Goal: Answer question/provide support: Share knowledge or assist other users

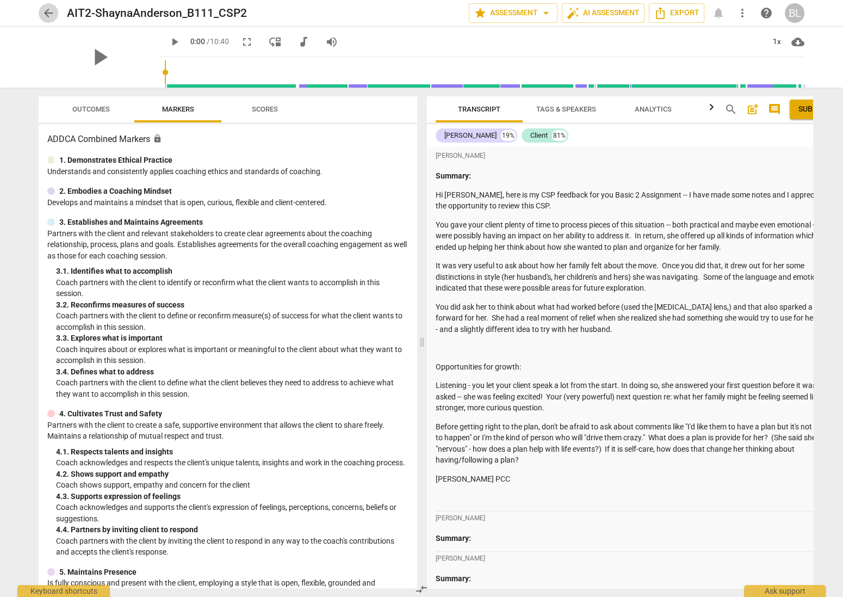
click at [49, 10] on span "arrow_back" at bounding box center [48, 13] width 13 height 13
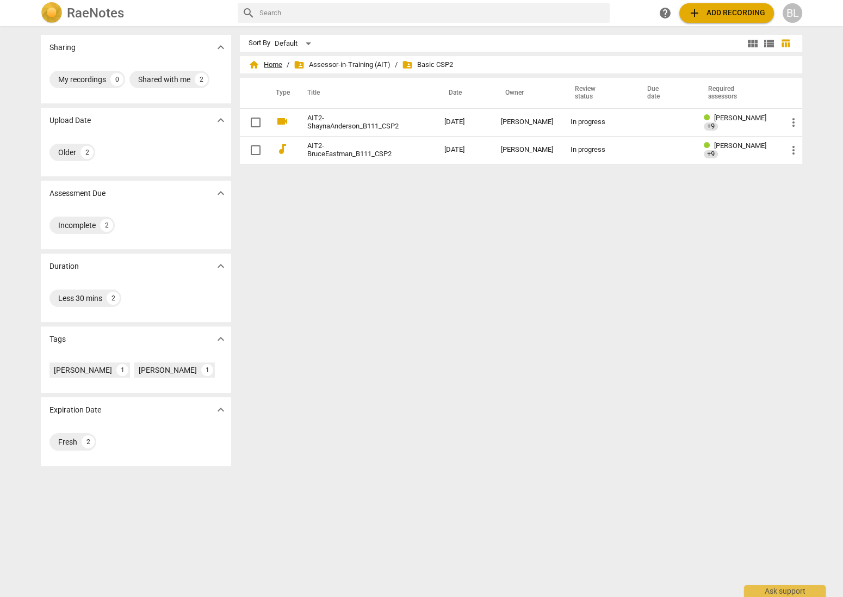
click at [271, 64] on span "home Home" at bounding box center [266, 64] width 34 height 11
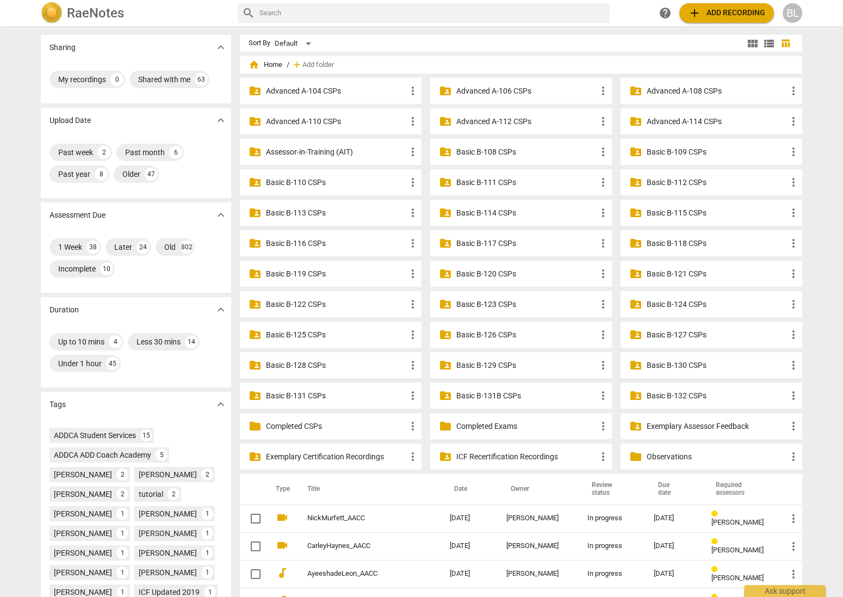
click at [194, 14] on div "RaeNotes" at bounding box center [135, 13] width 188 height 22
drag, startPoint x: 635, startPoint y: 15, endPoint x: 598, endPoint y: 22, distance: 37.0
click at [593, 20] on div "search help add Add recording BL" at bounding box center [520, 13] width 565 height 20
drag, startPoint x: 635, startPoint y: 15, endPoint x: 537, endPoint y: 22, distance: 98.1
click at [537, 22] on div "search help add Add recording BL" at bounding box center [520, 13] width 565 height 20
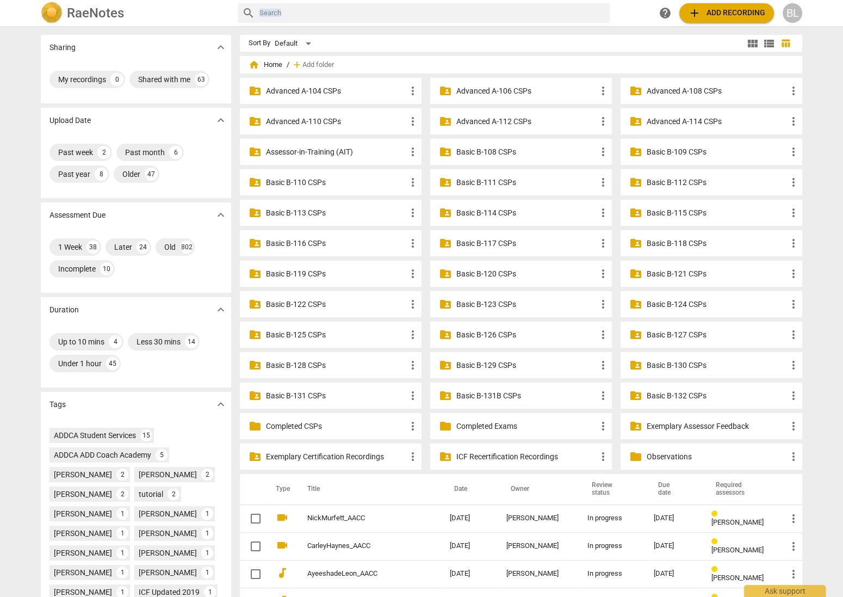
drag, startPoint x: 625, startPoint y: 14, endPoint x: 623, endPoint y: 24, distance: 10.5
click at [623, 25] on div "RaeNotes search help add Add recording BL" at bounding box center [421, 13] width 843 height 26
click at [487, 394] on p "Basic B-131B CSPs" at bounding box center [526, 395] width 140 height 11
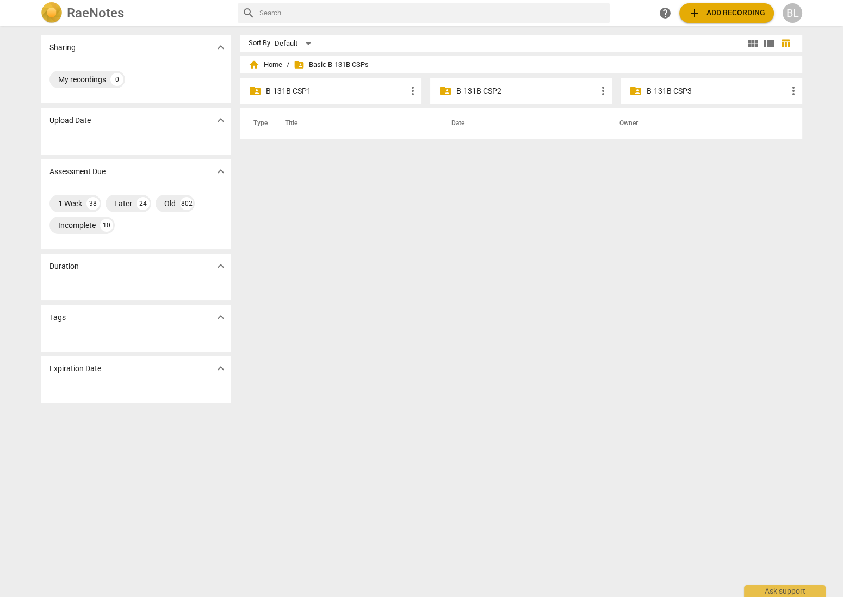
click at [487, 91] on p "B-131B CSP2" at bounding box center [526, 90] width 140 height 11
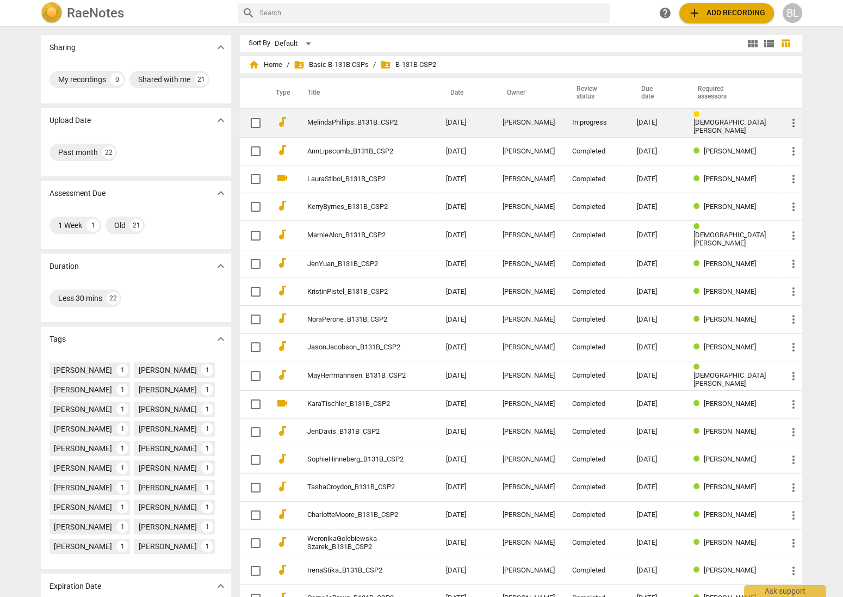
click at [471, 121] on td "[DATE]" at bounding box center [465, 122] width 57 height 29
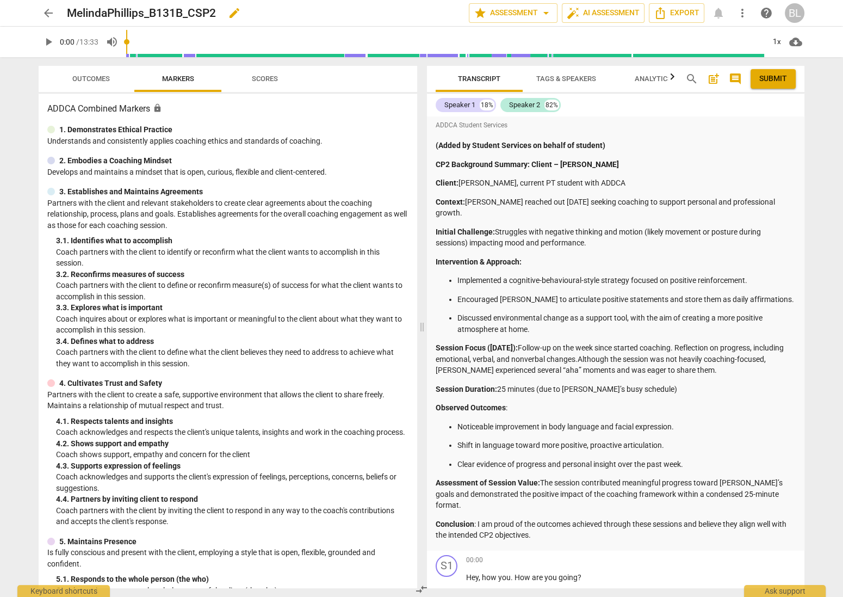
click at [420, 9] on div "MelindaPhillips_B131B_CSP2 edit" at bounding box center [263, 13] width 393 height 20
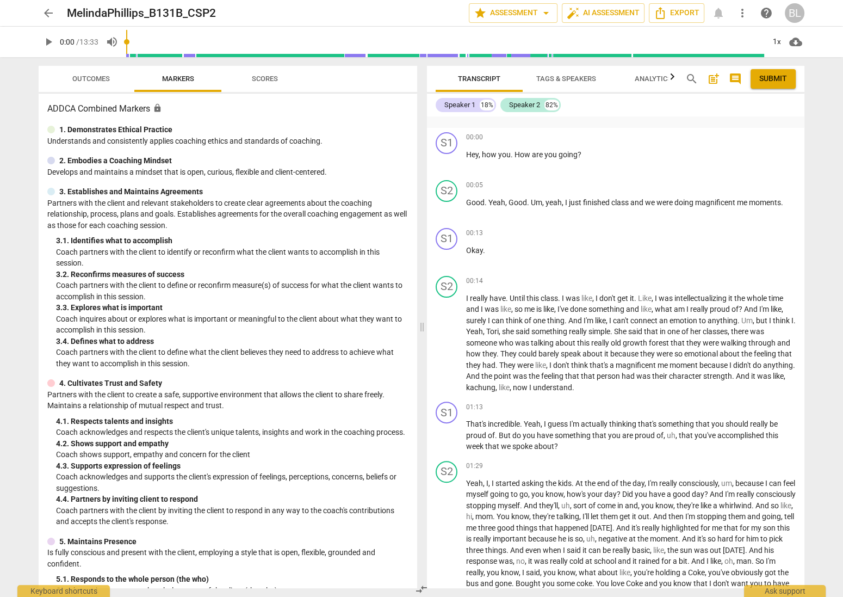
scroll to position [426, 0]
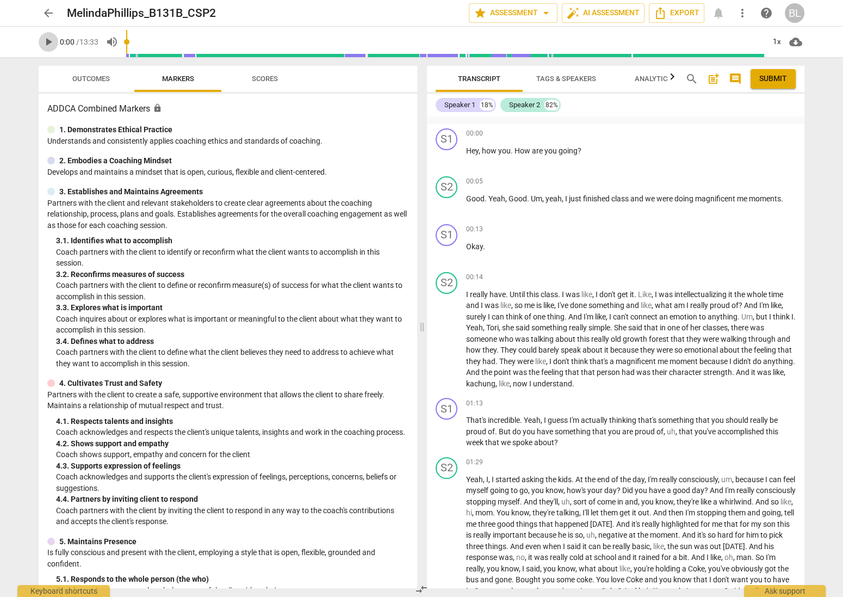
click at [47, 41] on span "play_arrow" at bounding box center [48, 41] width 13 height 13
type input "7"
type input "0.95"
type input "7"
type input "0.94"
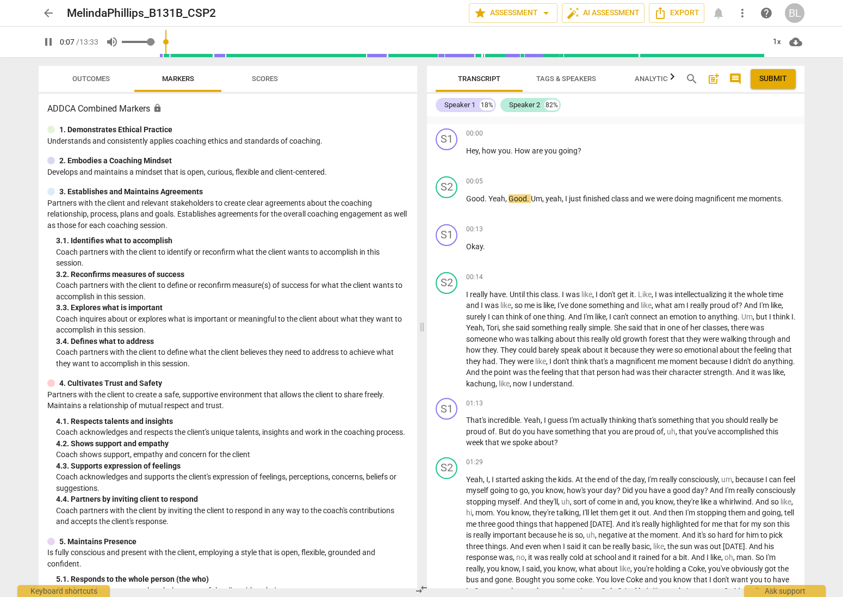
type input "7"
type input "0.93"
type input "7"
type input "0.89"
type input "7"
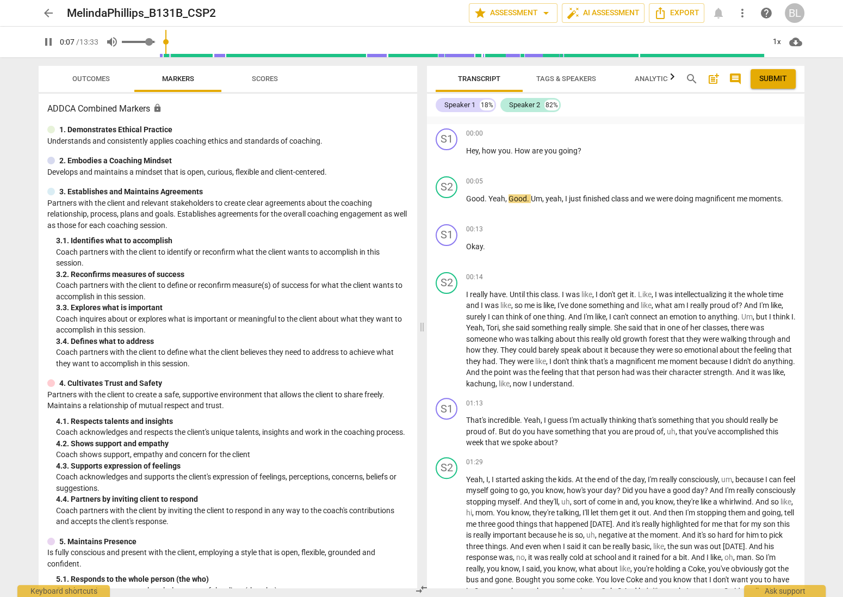
type input "0.87"
type input "7"
type input "0.84"
type input "7"
type input "0.81"
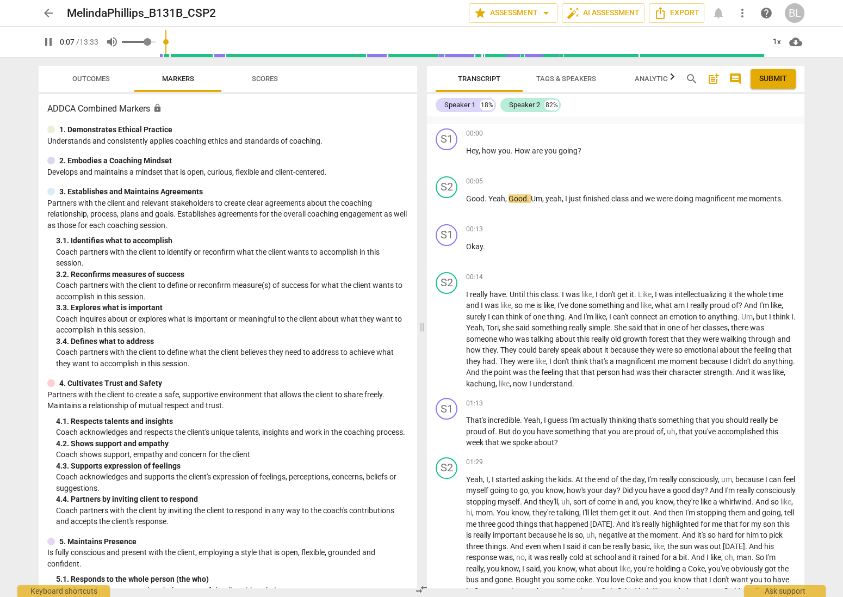
type input "7"
type input "0.78"
type input "7"
type input "0.77"
type input "7"
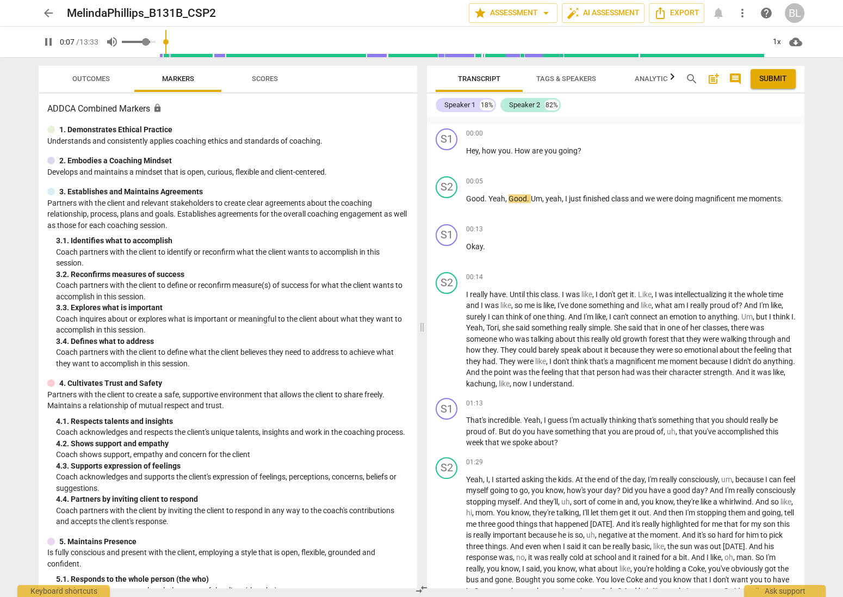
type input "0.75"
type input "7"
type input "0.74"
type input "7"
type input "0.73"
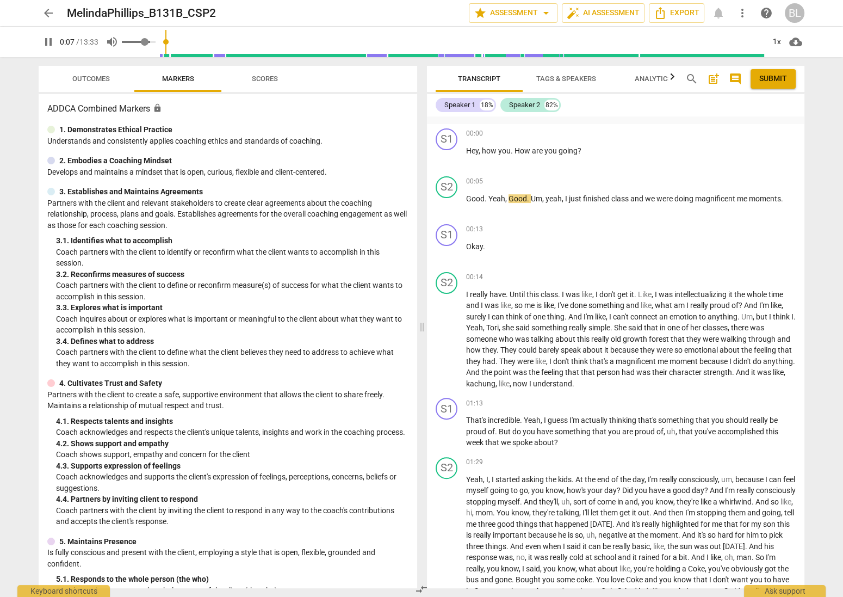
type input "8"
type input "0.72"
type input "8"
type input "0.71"
type input "8"
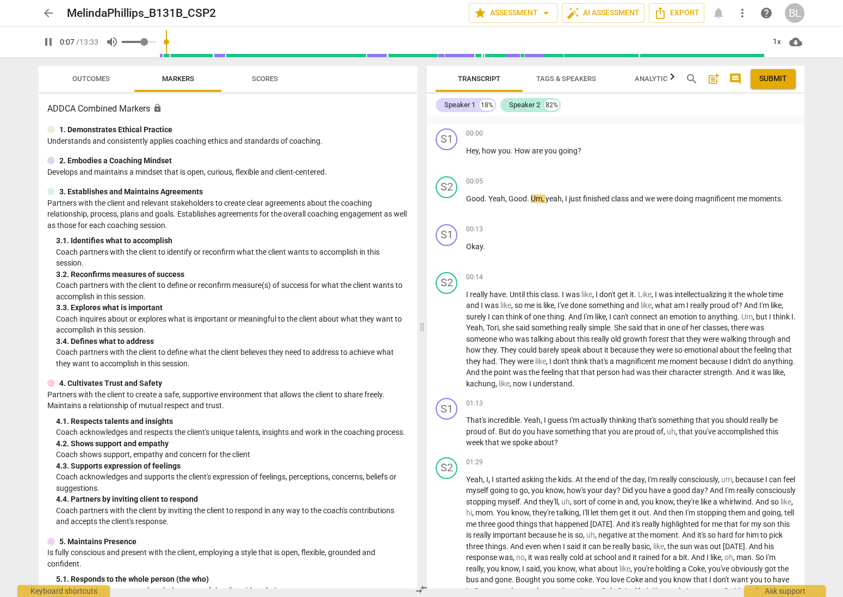
drag, startPoint x: 153, startPoint y: 41, endPoint x: 146, endPoint y: 42, distance: 6.6
type input "0.71"
click at [146, 42] on input "range" at bounding box center [139, 42] width 34 height 2
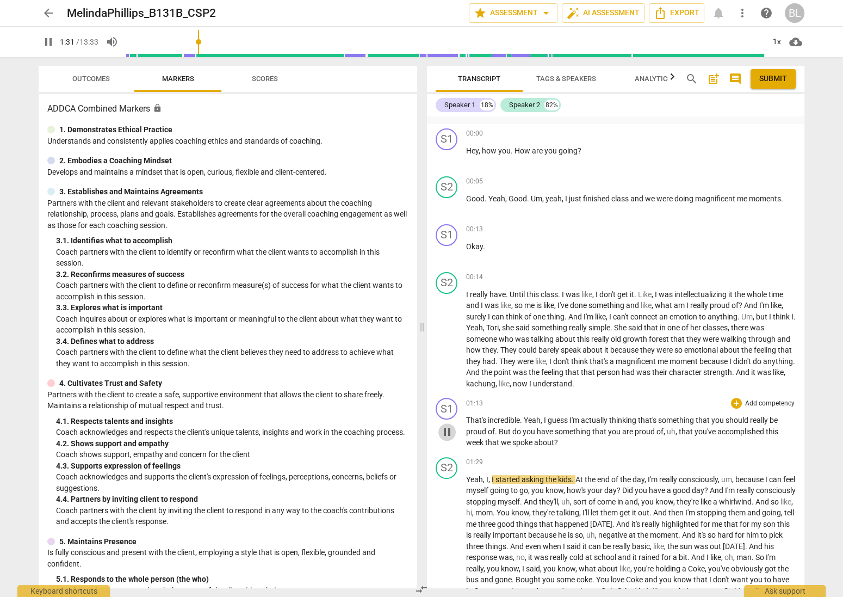
click at [447, 425] on span "pause" at bounding box center [447, 431] width 13 height 13
type input "91"
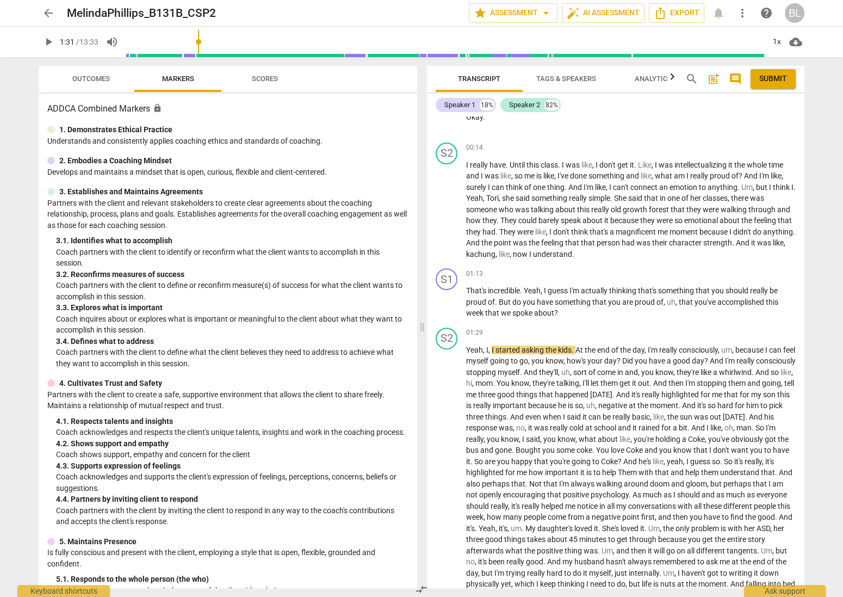
scroll to position [561, 0]
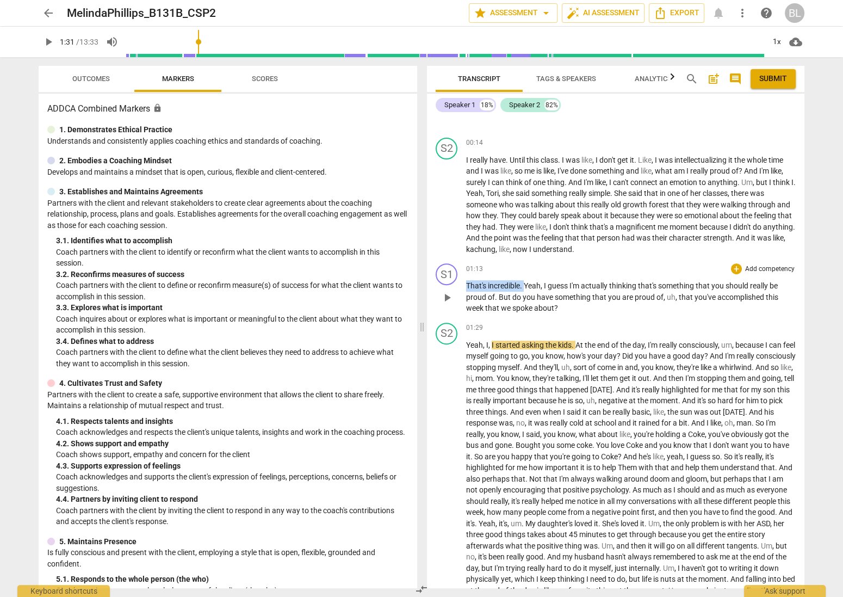
drag, startPoint x: 466, startPoint y: 272, endPoint x: 527, endPoint y: 270, distance: 60.4
click at [527, 280] on p "That's incredible . Yeah , I guess I'm actually thinking that's something that …" at bounding box center [631, 297] width 330 height 34
click at [549, 258] on div "+" at bounding box center [551, 259] width 11 height 11
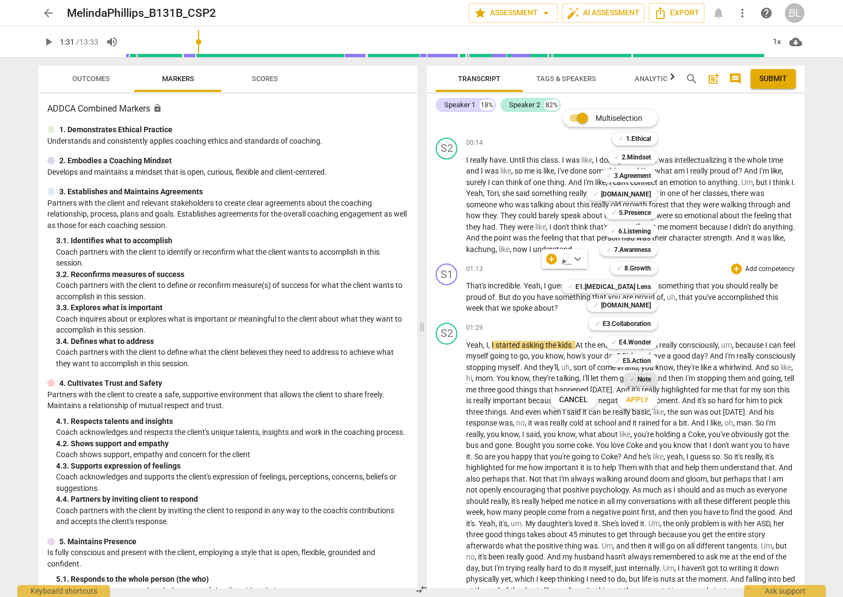
click at [639, 376] on b "Note" at bounding box center [645, 379] width 14 height 13
click at [640, 399] on span "Apply" at bounding box center [637, 399] width 23 height 11
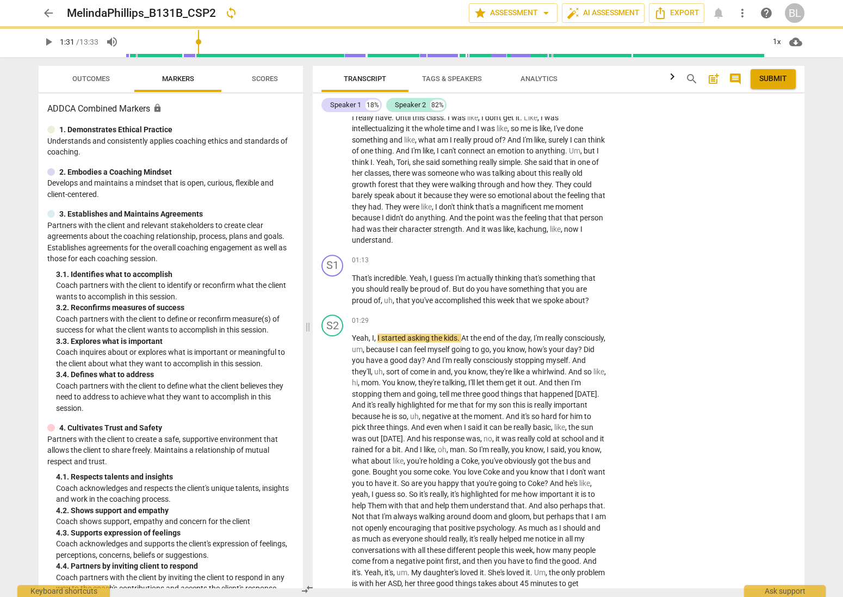
scroll to position [518, 0]
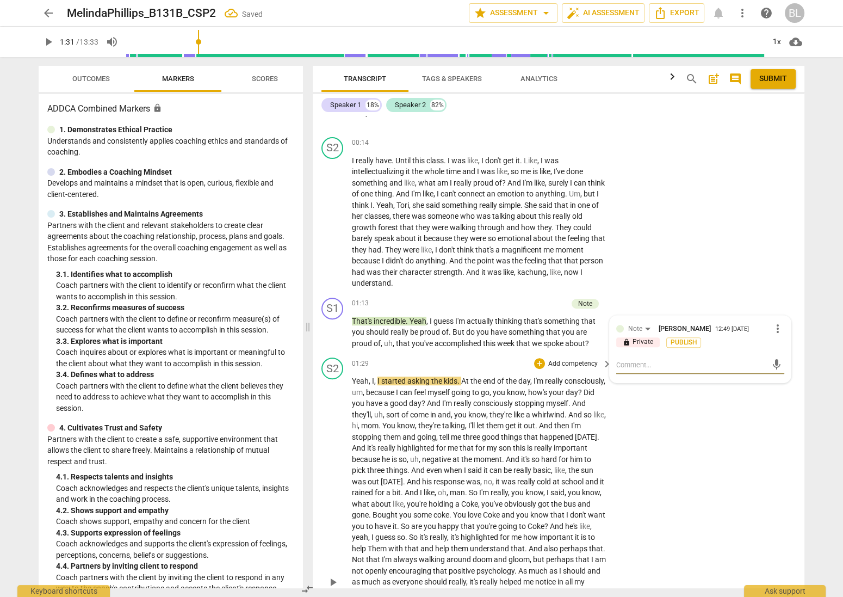
type textarea "I"
type textarea "I a"
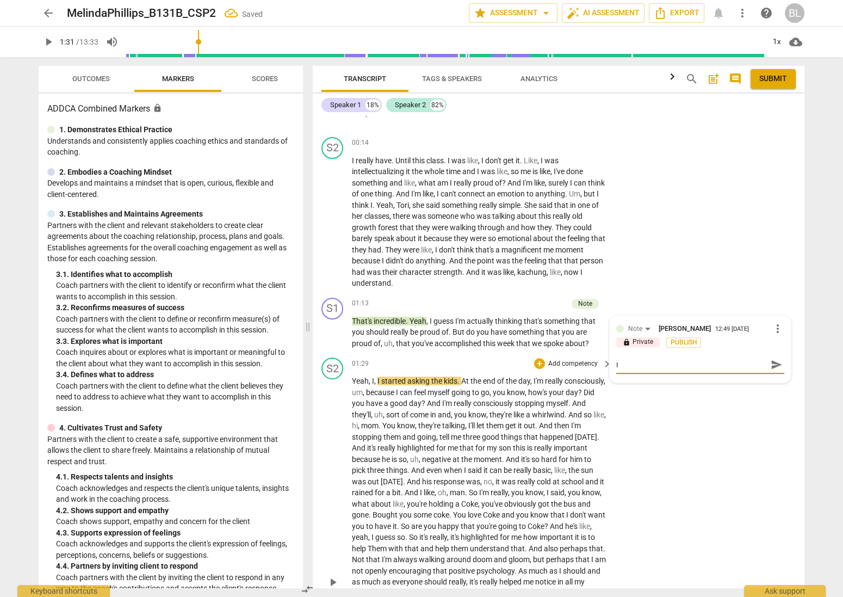
type textarea "I a"
type textarea "I ap"
type textarea "I app"
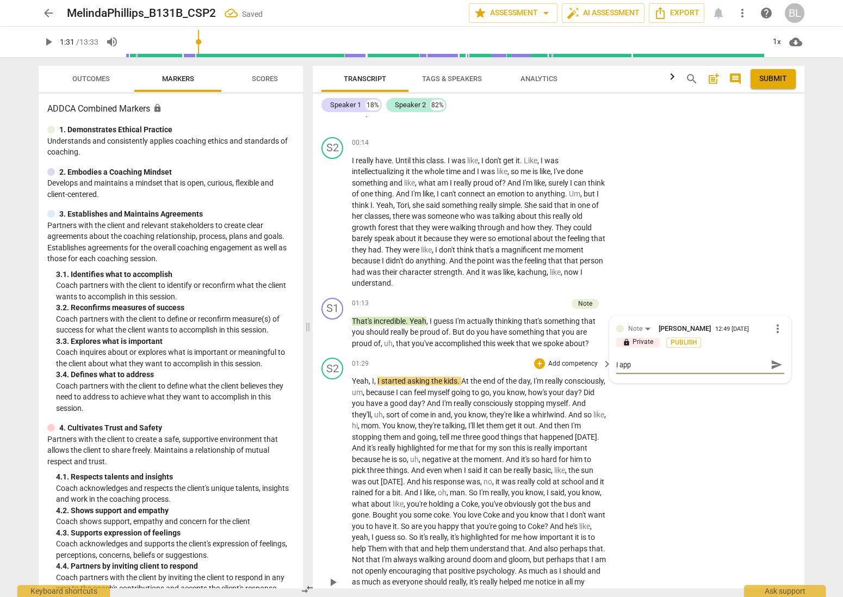
type textarea "I appr"
type textarea "I appre"
type textarea "I apprec"
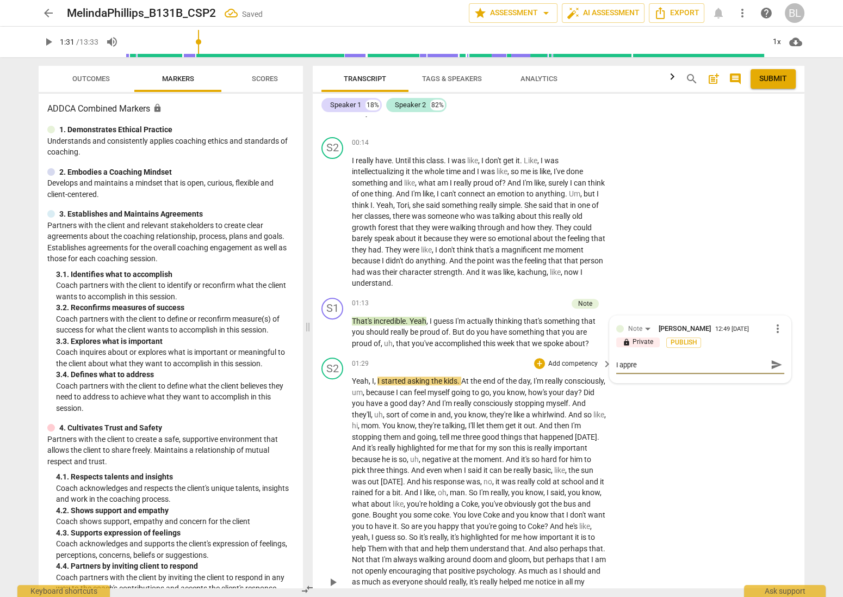
type textarea "I apprec"
type textarea "I appreci"
type textarea "I apprecia"
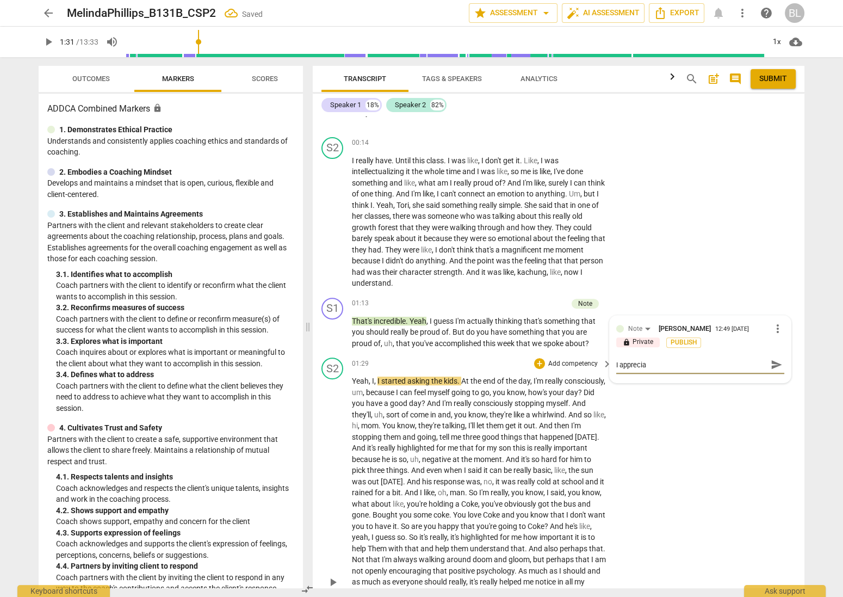
type textarea "I appreciat"
type textarea "I appreciate"
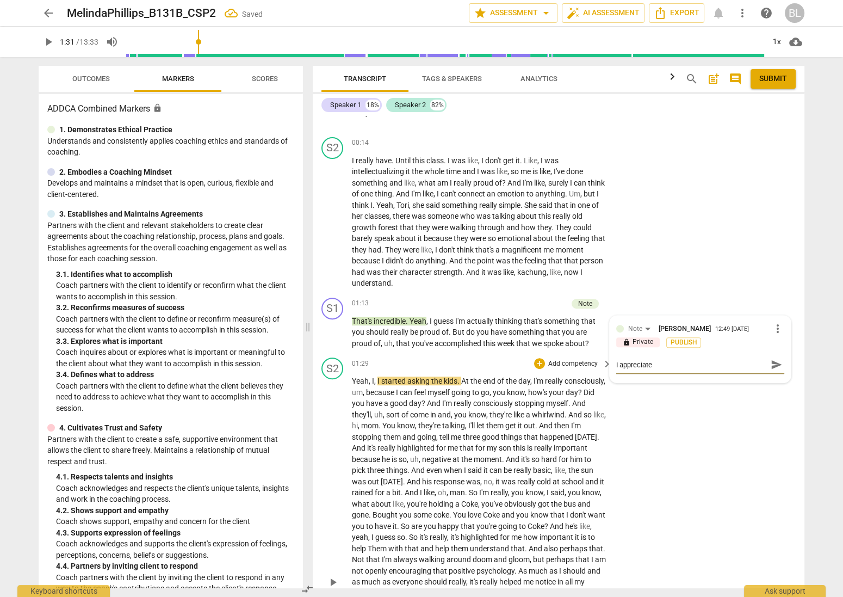
type textarea "I appreciate"
type textarea "I appreciate y"
type textarea "I appreciate yo"
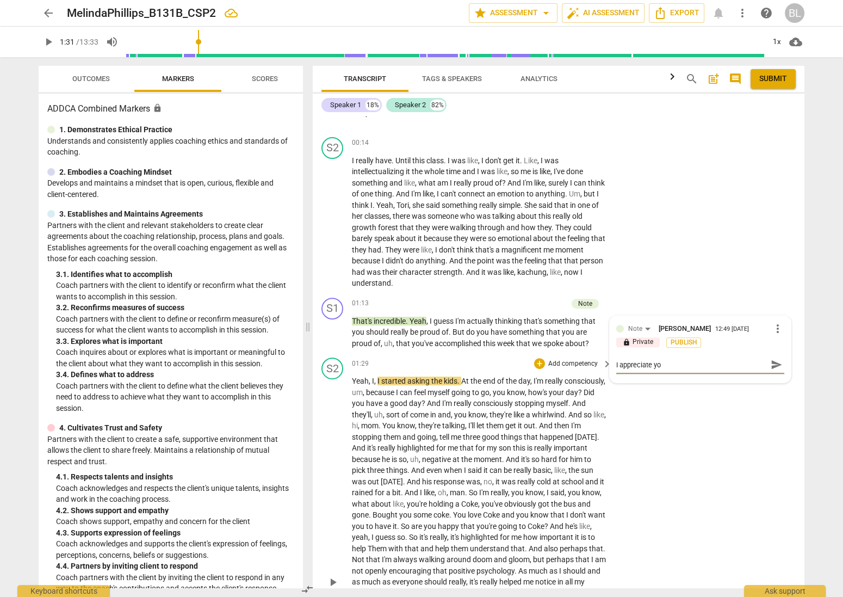
type textarea "I appreciate you"
type textarea "I appreciate you w"
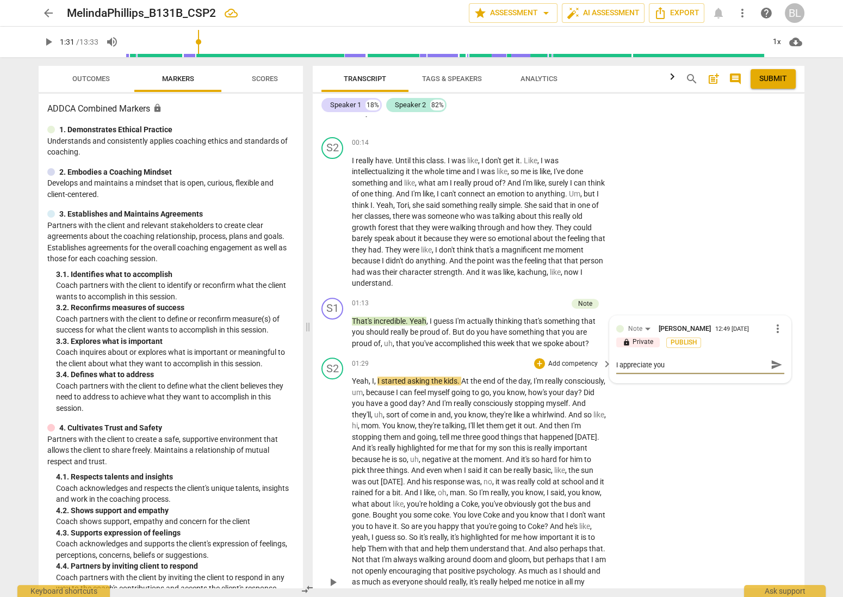
type textarea "I appreciate you w"
type textarea "I appreciate you wa"
type textarea "I appreciate you wan"
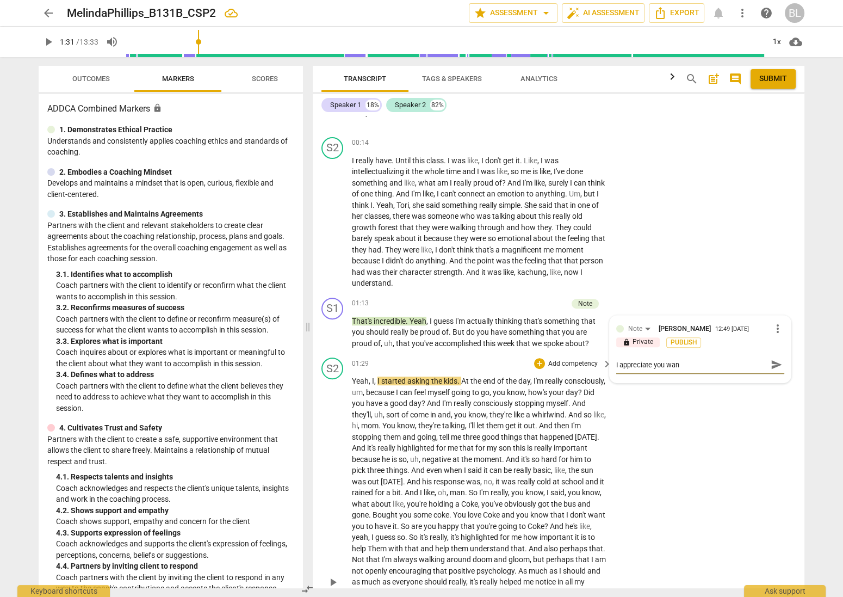
type textarea "I appreciate you want"
type textarea "I appreciate you wante"
type textarea "I appreciate you wanted"
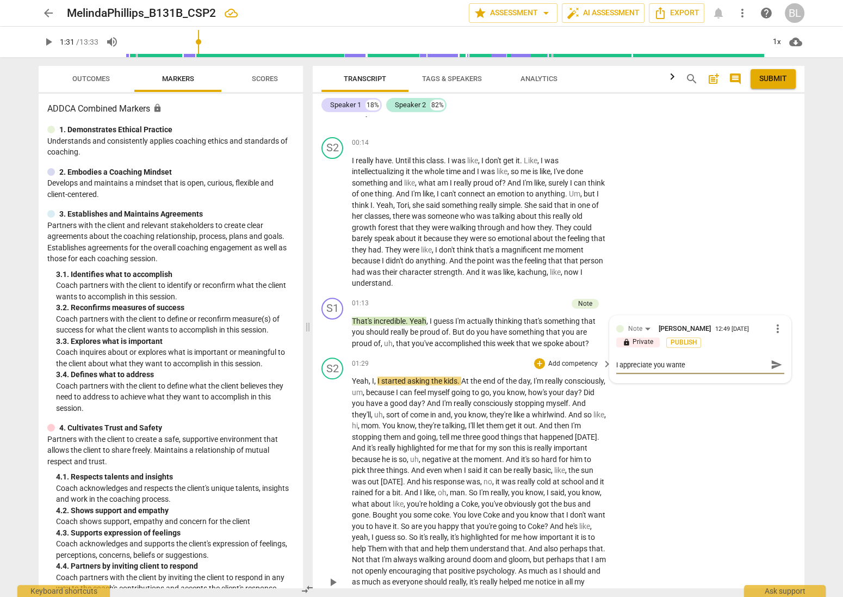
type textarea "I appreciate you wanted"
type textarea "I appreciate you wanted t"
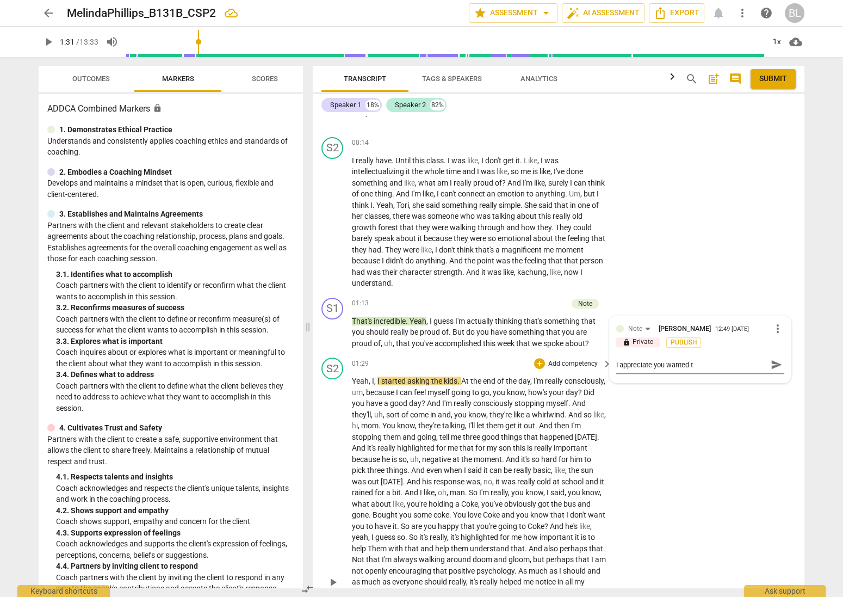
type textarea "I appreciate you wanted to"
type textarea "I appreciate you wanted to b"
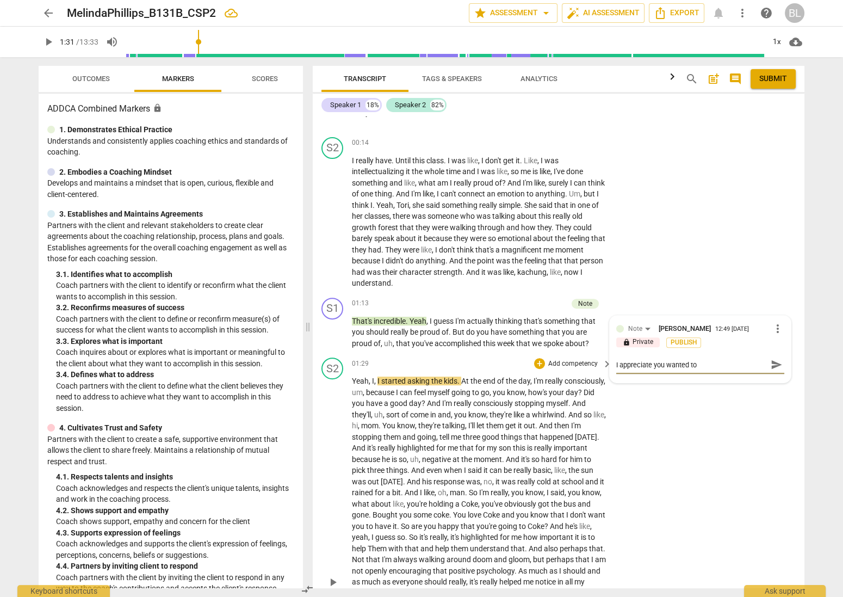
type textarea "I appreciate you wanted to b"
type textarea "I appreciate you wanted to be"
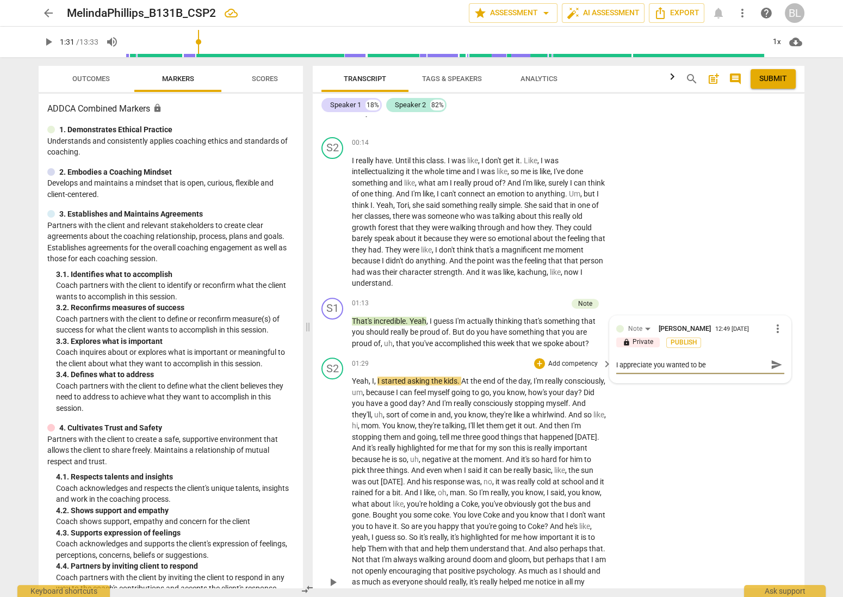
type textarea "I appreciate you wanted to be e"
type textarea "I appreciate you wanted to be en"
type textarea "I appreciate you wanted to be enc"
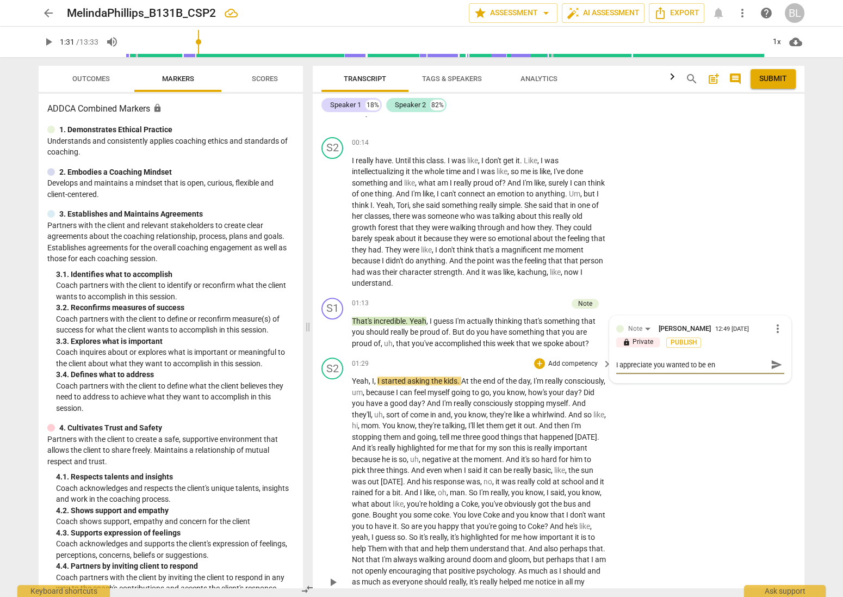
type textarea "I appreciate you wanted to be enc"
type textarea "I appreciate you wanted to be enco"
type textarea "I appreciate you wanted to be encou"
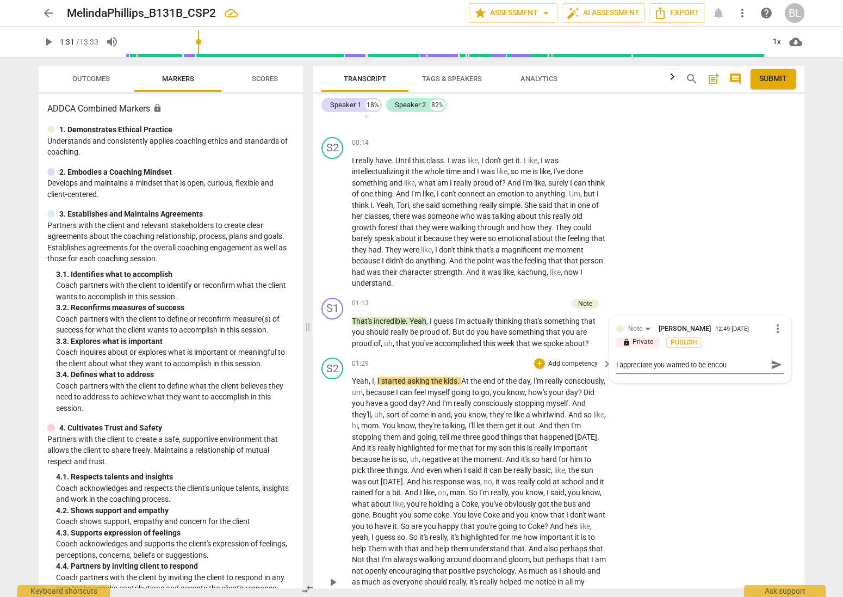
type textarea "I appreciate you wanted to be encour"
type textarea "I appreciate you wanted to be encoura"
type textarea "I appreciate you wanted to be encourag"
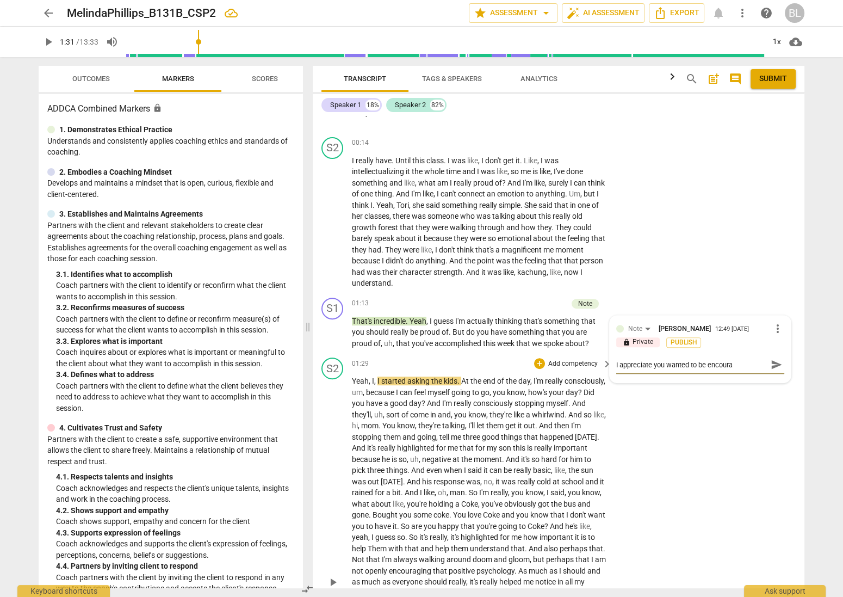
type textarea "I appreciate you wanted to be encourag"
type textarea "I appreciate you wanted to be encouragi"
type textarea "I appreciate you wanted to be encouragin"
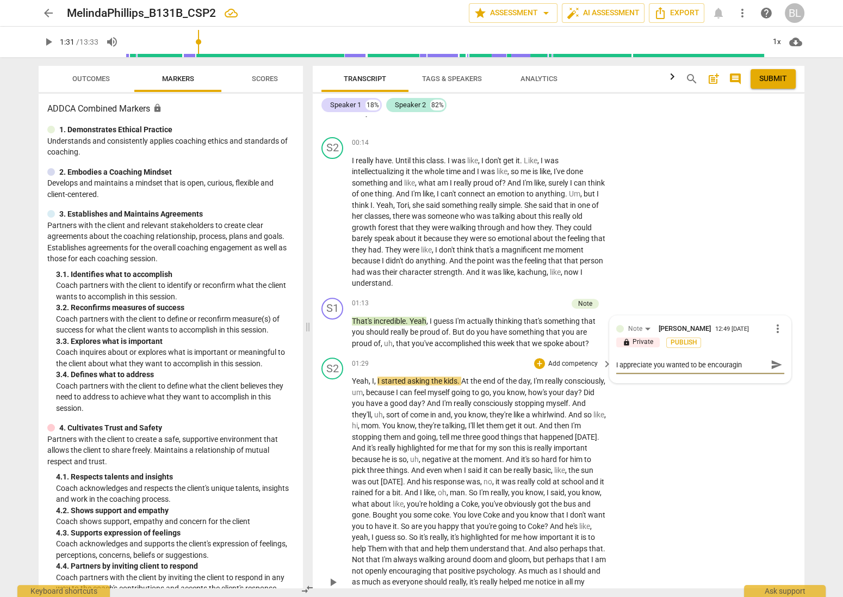
type textarea "I appreciate you wanted to be encouraging"
type textarea "I appreciate you wanted to be encouraging."
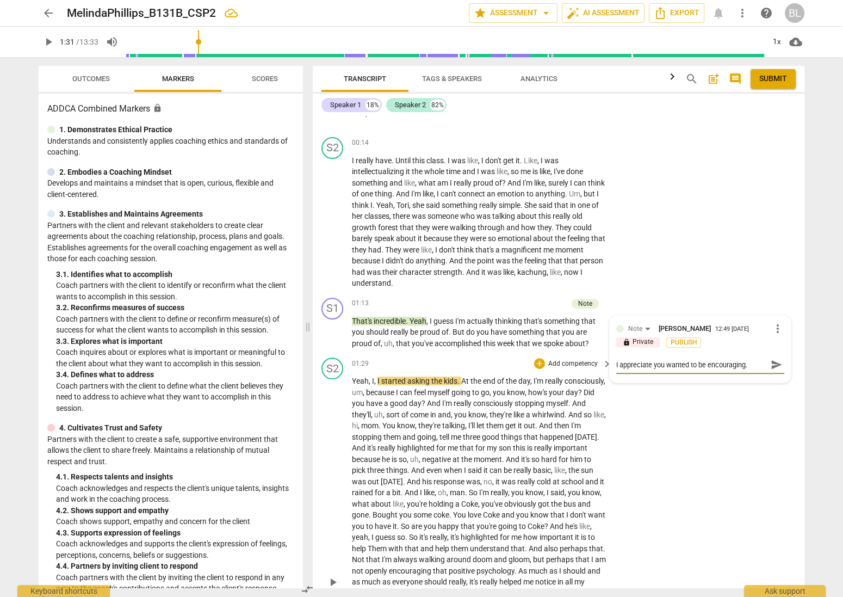
type textarea "I appreciate you wanted to be encouraging."
type textarea "I appreciate you wanted to be encouraging. H"
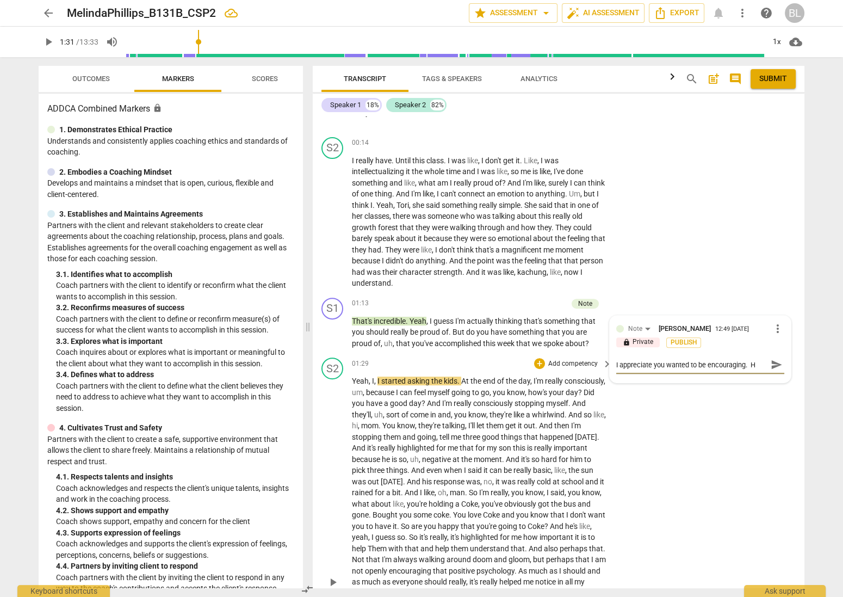
type textarea "I appreciate you wanted to be encouraging. Ho"
type textarea "I appreciate you wanted to be encouraging. How"
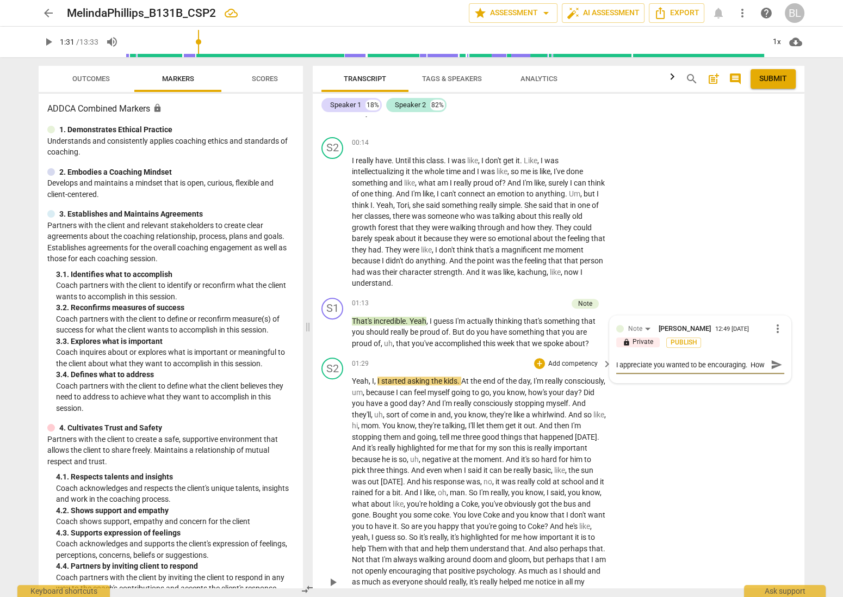
type textarea "I appreciate you wanted to be encouraging. [PERSON_NAME]"
type textarea "I appreciate you wanted to be encouraging. [GEOGRAPHIC_DATA]"
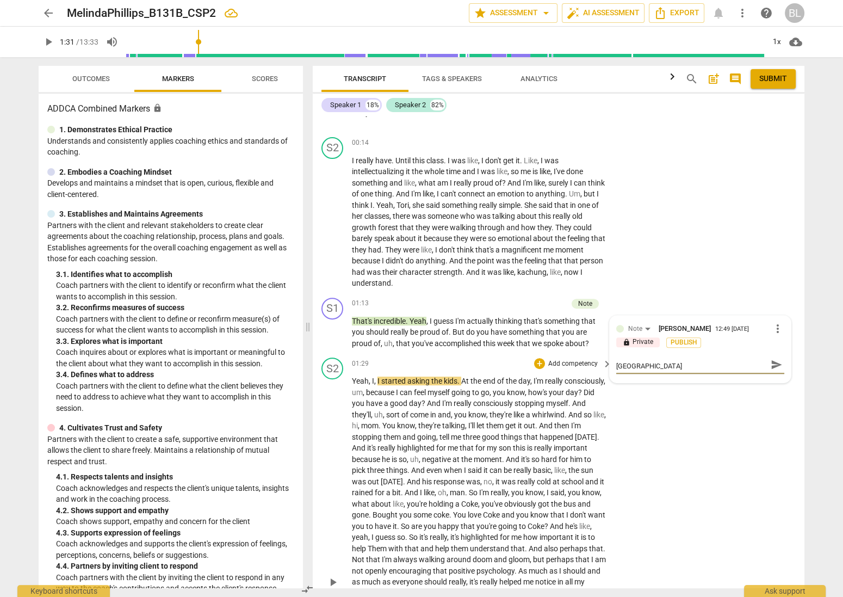
type textarea "I appreciate you wanted to be encouraging. [GEOGRAPHIC_DATA]"
type textarea "I appreciate you wanted to be encouraging. However"
type textarea "I appreciate you wanted to be encouraging. However,"
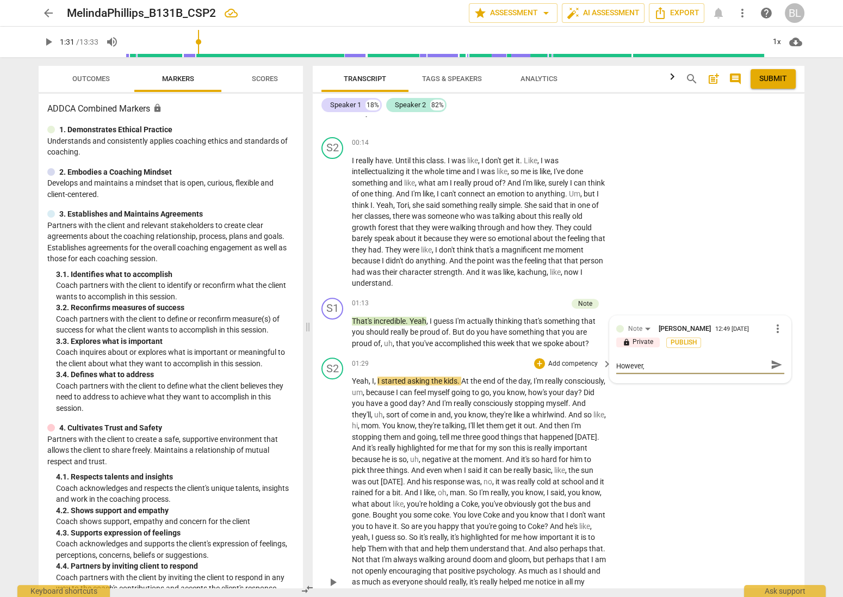
type textarea "I appreciate you wanted to be encouraging. However,"
type textarea "I appreciate you wanted to be encouraging. However, ""
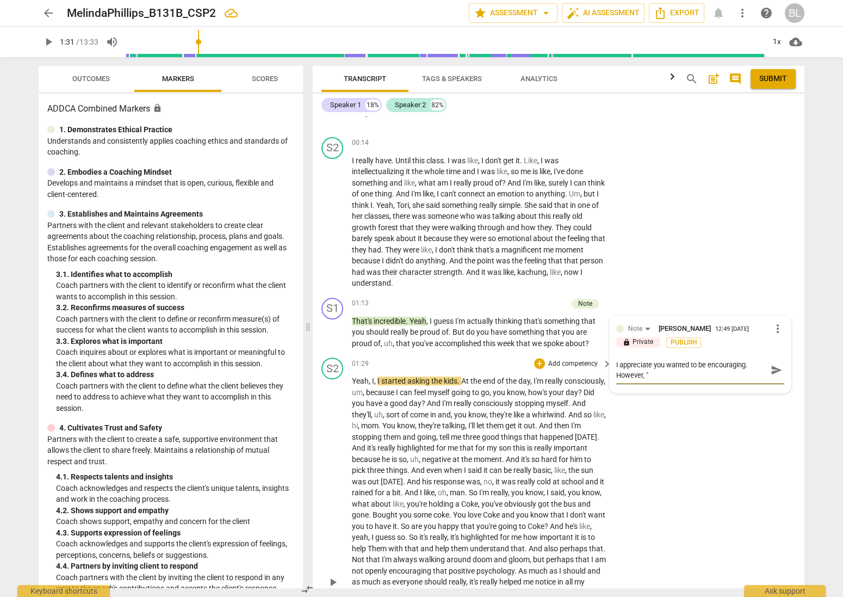
type textarea "I appreciate you wanted to be encouraging. However, "i"
type textarea "I appreciate you wanted to be encouraging. However, "in"
type textarea "I appreciate you wanted to be encouraging. However, "inc"
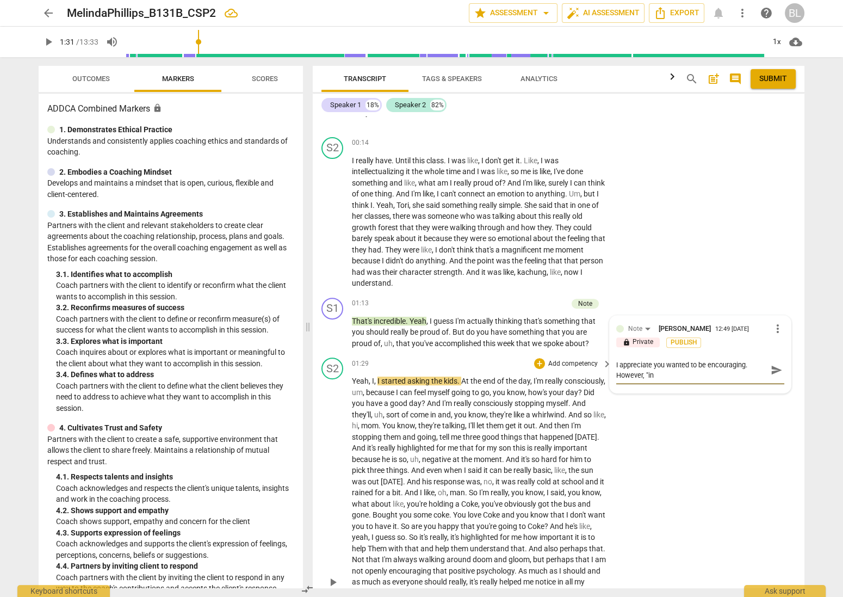
type textarea "I appreciate you wanted to be encouraging. However, "inc"
type textarea "I appreciate you wanted to be encouraging. However, "incr"
type textarea "I appreciate you wanted to be encouraging. However, "incre"
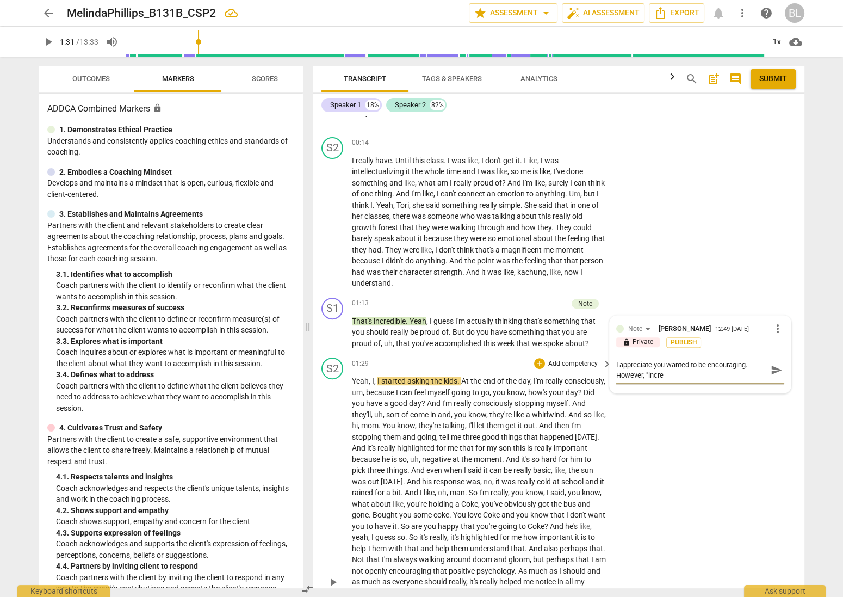
type textarea "I appreciate you wanted to be encouraging. However, "incred"
type textarea "I appreciate you wanted to be encouraging. However, "incredi"
type textarea "I appreciate you wanted to be encouraging. However, "incredib"
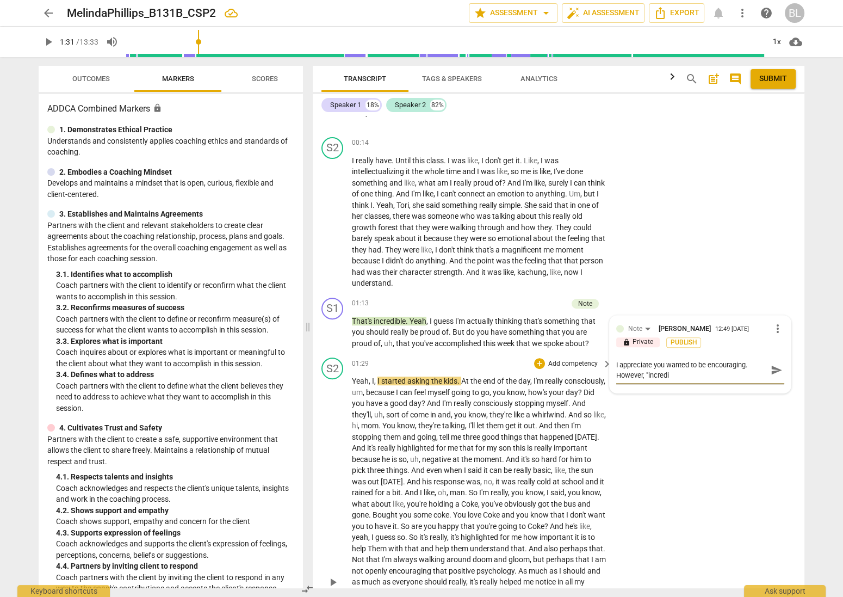
type textarea "I appreciate you wanted to be encouraging. However, "incredib"
type textarea "I appreciate you wanted to be encouraging. However, "incredibl"
type textarea "I appreciate you wanted to be encouraging. However, "incredible"
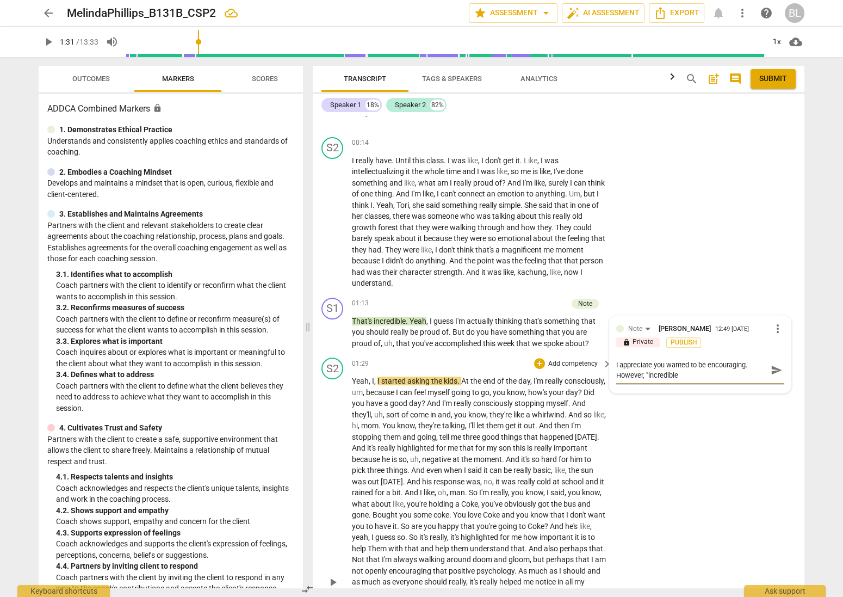
type textarea "I appreciate you wanted to be encouraging. However, "incredible""
type textarea "I appreciate you wanted to be encouraging. However, "incredible" i"
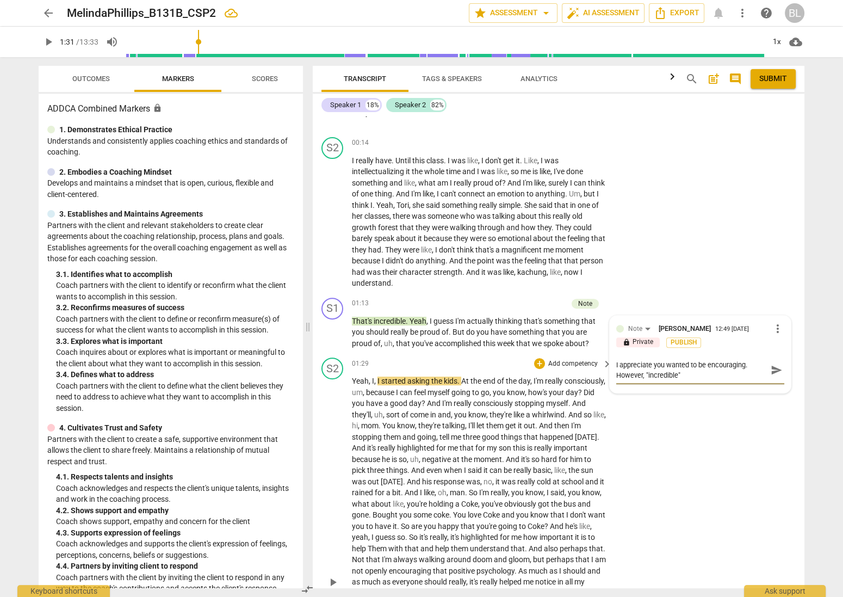
type textarea "I appreciate you wanted to be encouraging. However, "incredible" i"
type textarea "I appreciate you wanted to be encouraging. However, "incredible" is"
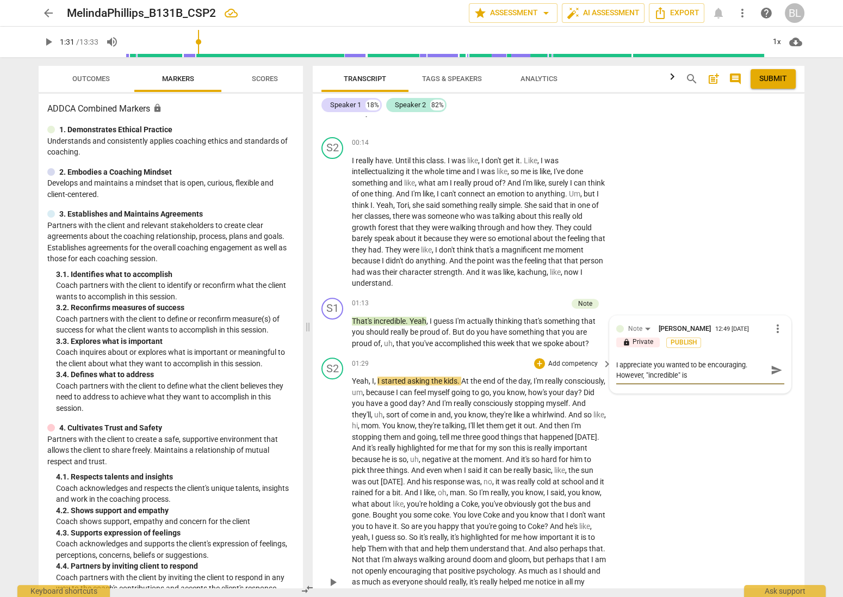
type textarea "I appreciate you wanted to be encouraging. However, "incredible" is y"
type textarea "I appreciate you wanted to be encouraging. However, "incredible" is yo"
type textarea "I appreciate you wanted to be encouraging. However, "incredible" is you"
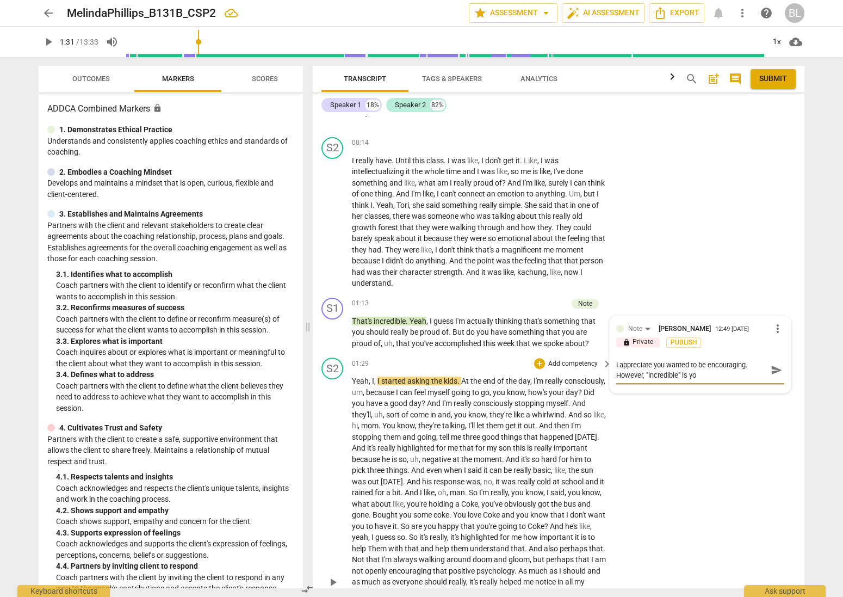
type textarea "I appreciate you wanted to be encouraging. However, "incredible" is you"
type textarea "I appreciate you wanted to be encouraging. However, "incredible" is your"
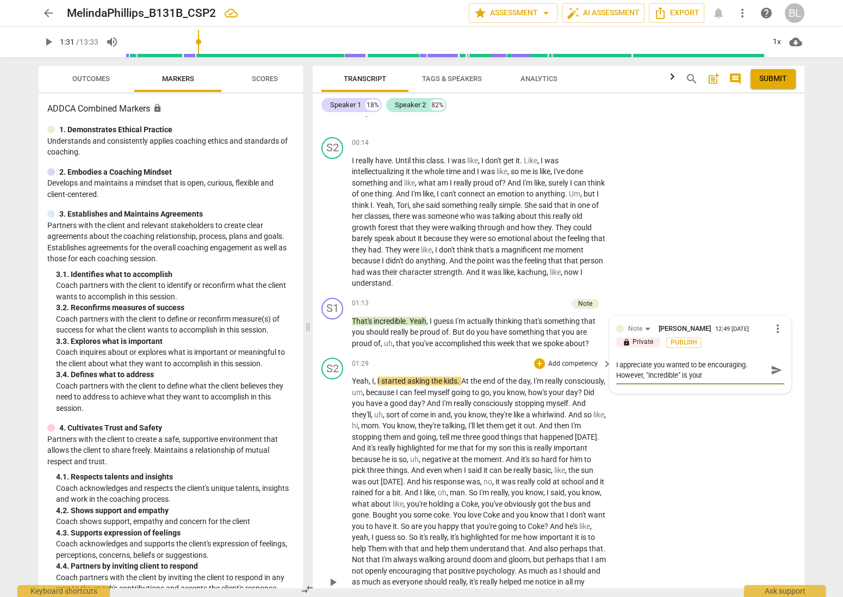
type textarea "I appreciate you wanted to be encouraging. However, "incredible" is your o"
type textarea "I appreciate you wanted to be encouraging. However, "incredible" is your op"
type textarea "I appreciate you wanted to be encouraging. However, "incredible" is your opi"
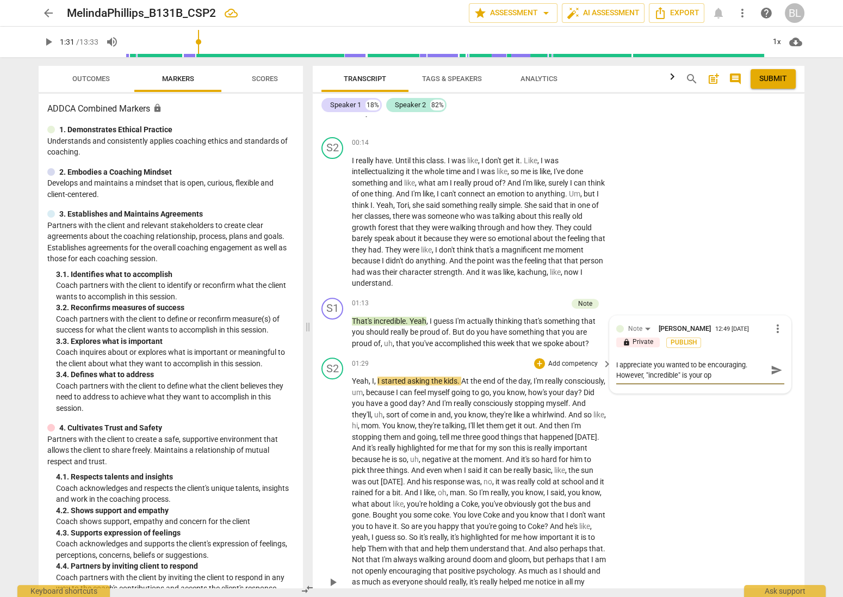
type textarea "I appreciate you wanted to be encouraging. However, "incredible" is your opi"
type textarea "I appreciate you wanted to be encouraging. However, "incredible" is your opin"
type textarea "I appreciate you wanted to be encouraging. However, "incredible" is your opini"
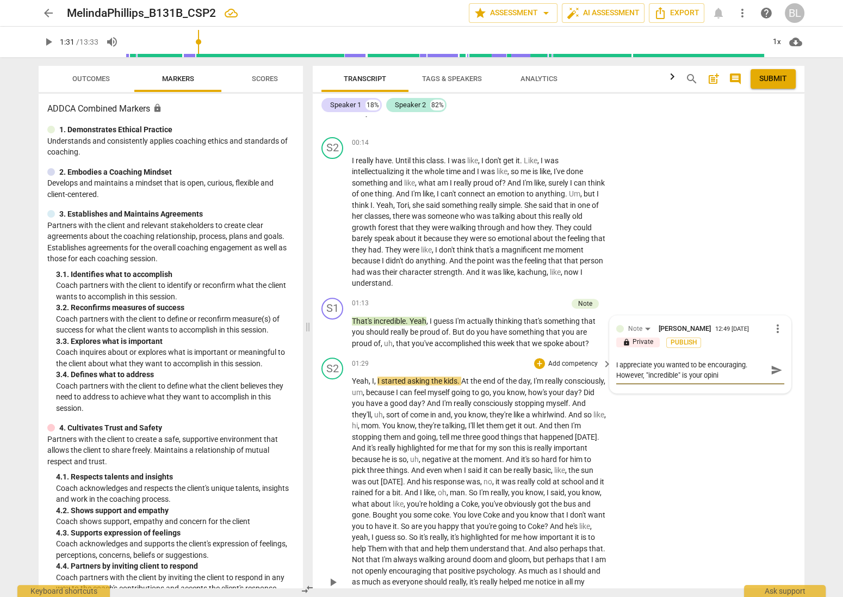
type textarea "I appreciate you wanted to be encouraging. However, "incredible" is your opinio"
type textarea "I appreciate you wanted to be encouraging. However, "incredible" is your opinion"
type textarea "I appreciate you wanted to be encouraging. However, "incredible" is your opinio…"
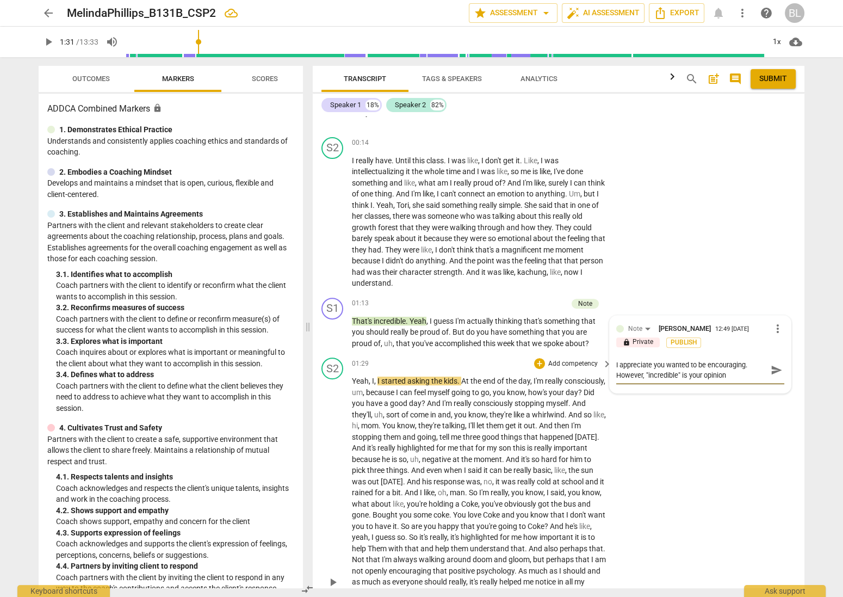
type textarea "I appreciate you wanted to be encouraging. However, "incredible" is your opinio…"
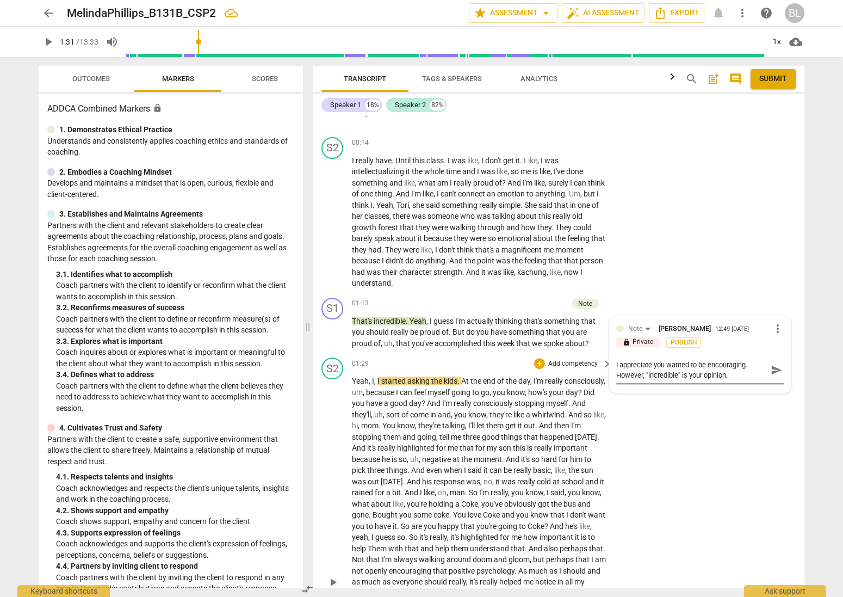
type textarea "I appreciate you wanted to be encouraging. However, "incredible" is your opinio…"
click at [670, 281] on div "ADDCA Student Services (Added by Student Services on behalf of student) CP2 Bac…" at bounding box center [559, 352] width 492 height 472
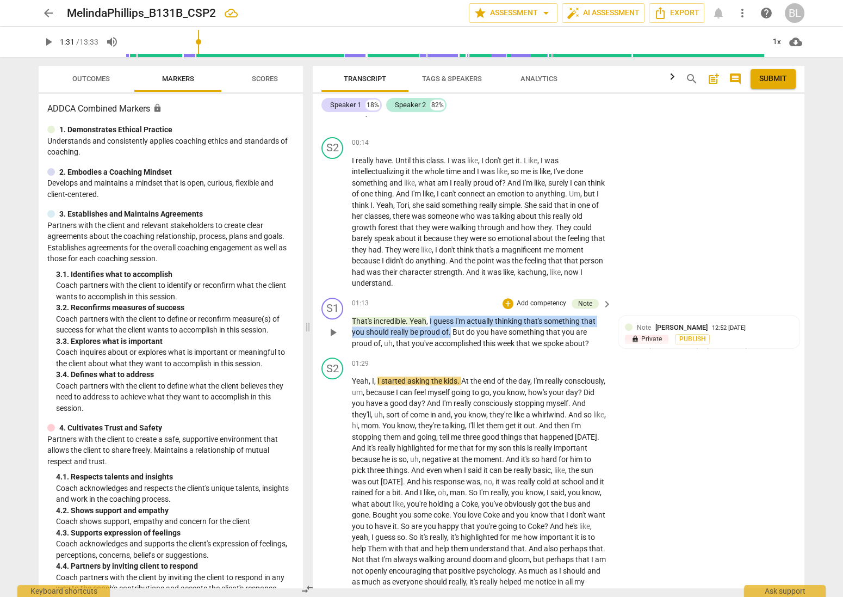
drag, startPoint x: 431, startPoint y: 310, endPoint x: 452, endPoint y: 319, distance: 22.9
click at [452, 319] on p "That's incredible . Yeah , I guess I'm actually thinking that's something that …" at bounding box center [479, 333] width 255 height 34
click at [511, 341] on div "S1 play_arrow pause 01:13 + Add competency Note keyboard_arrow_right That's inc…" at bounding box center [559, 323] width 492 height 60
drag, startPoint x: 432, startPoint y: 307, endPoint x: 436, endPoint y: 314, distance: 7.6
click at [436, 316] on p "That's incredible . Yeah , I guess I'm actually thinking that's something that …" at bounding box center [479, 333] width 255 height 34
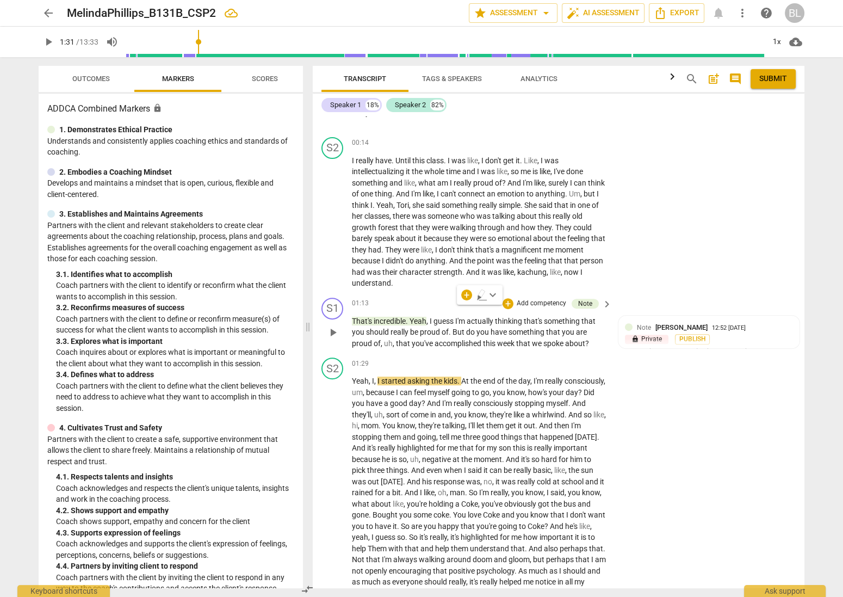
click at [436, 316] on p "That's incredible . Yeah , I guess I'm actually thinking that's something that …" at bounding box center [479, 333] width 255 height 34
drag, startPoint x: 430, startPoint y: 307, endPoint x: 452, endPoint y: 316, distance: 22.9
click at [452, 316] on p "That's incredible . Yeah , I guess I'm actually thinking that's something that …" at bounding box center [479, 333] width 255 height 34
click at [462, 305] on div "+" at bounding box center [462, 305] width 11 height 11
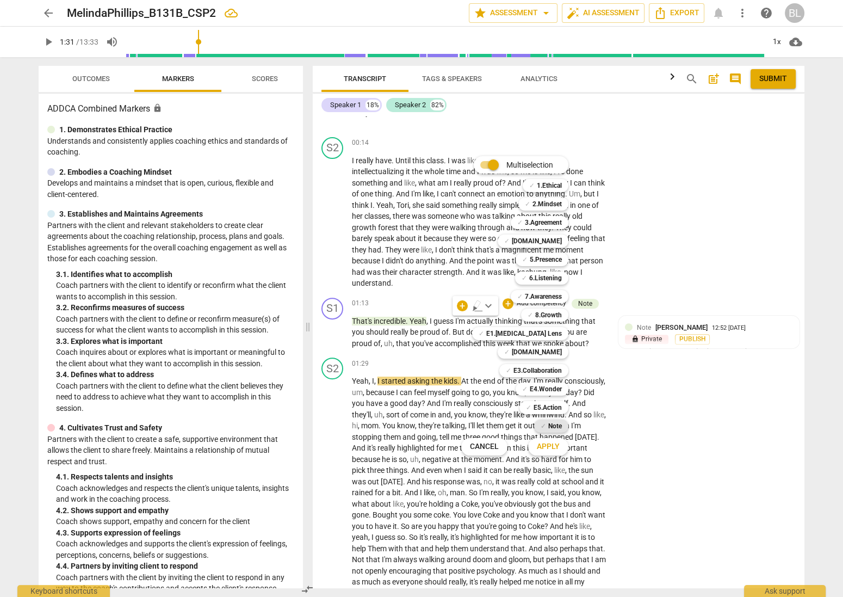
click at [560, 424] on b "Note" at bounding box center [555, 425] width 14 height 13
click at [546, 446] on span "Apply" at bounding box center [548, 446] width 23 height 11
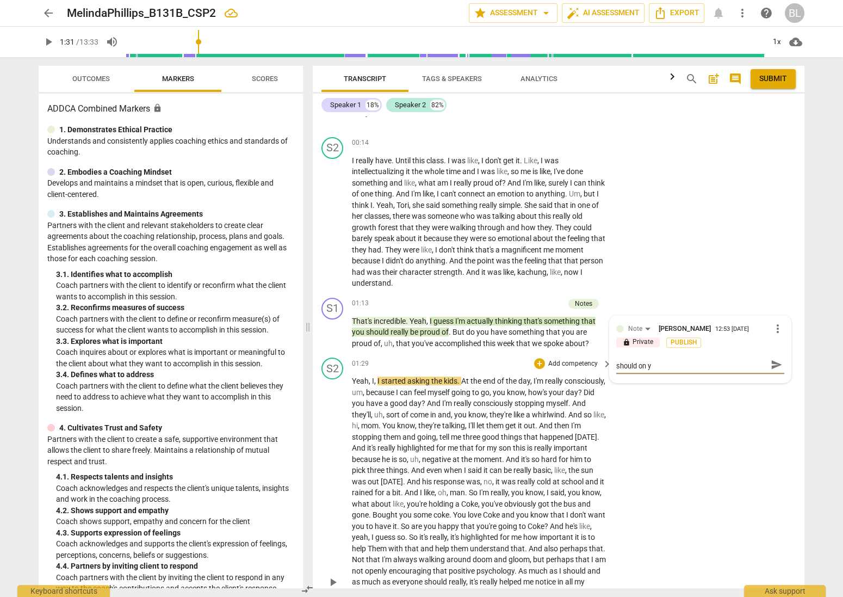
scroll to position [0, 0]
click at [691, 360] on textarea "What causes you to think you should put a should on your client here?" at bounding box center [691, 370] width 151 height 21
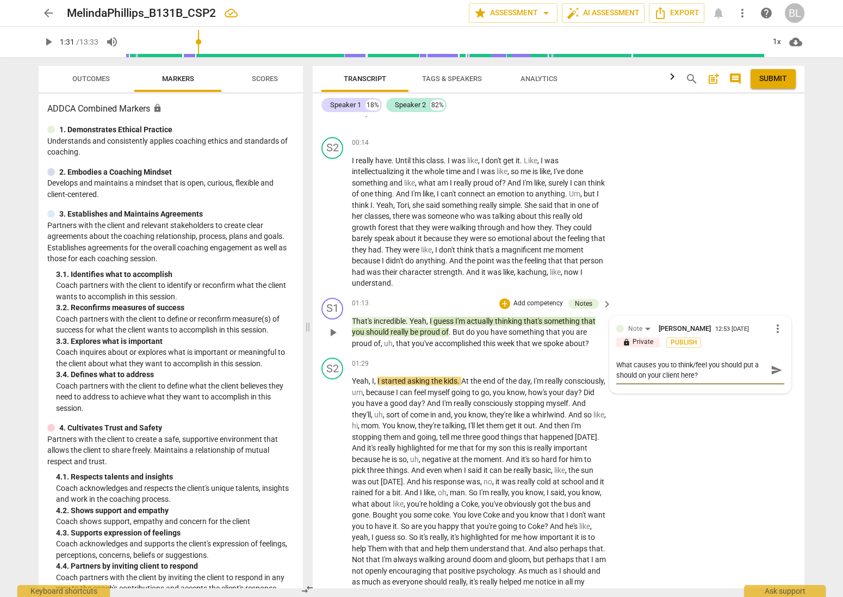
click at [702, 362] on textarea "What causes you to think/feel you should put a should on your client here?" at bounding box center [691, 370] width 151 height 21
click at [672, 375] on textarea "What causes you to think/feel you should put a should on your client here? Be c…" at bounding box center [691, 380] width 151 height 41
click at [693, 425] on div "S2 play_arrow pause 01:29 + Add competency keyboard_arrow_right Yeah , I , I st…" at bounding box center [559, 573] width 492 height 440
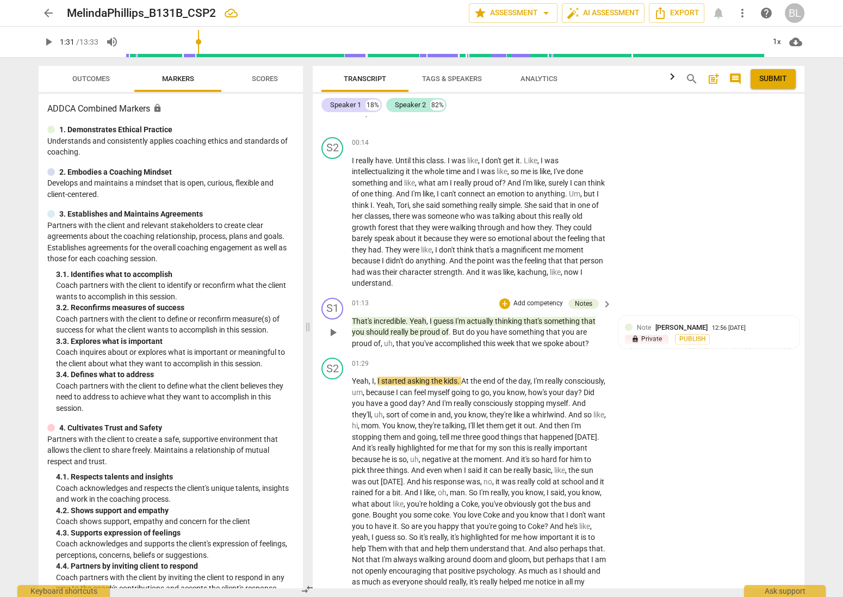
click at [391, 317] on span "incredible" at bounding box center [390, 321] width 32 height 9
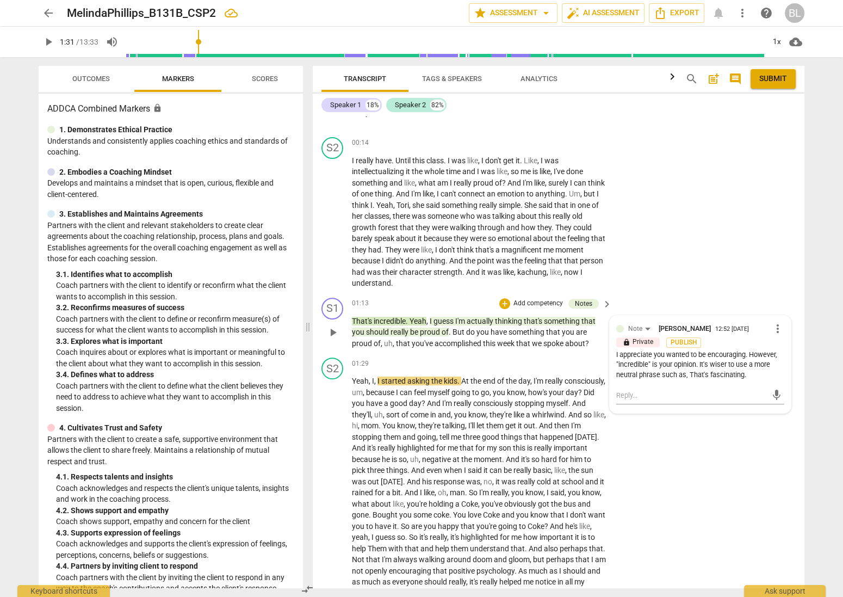
click at [471, 317] on span "actually" at bounding box center [481, 321] width 28 height 9
click at [454, 327] on span "But" at bounding box center [460, 331] width 14 height 9
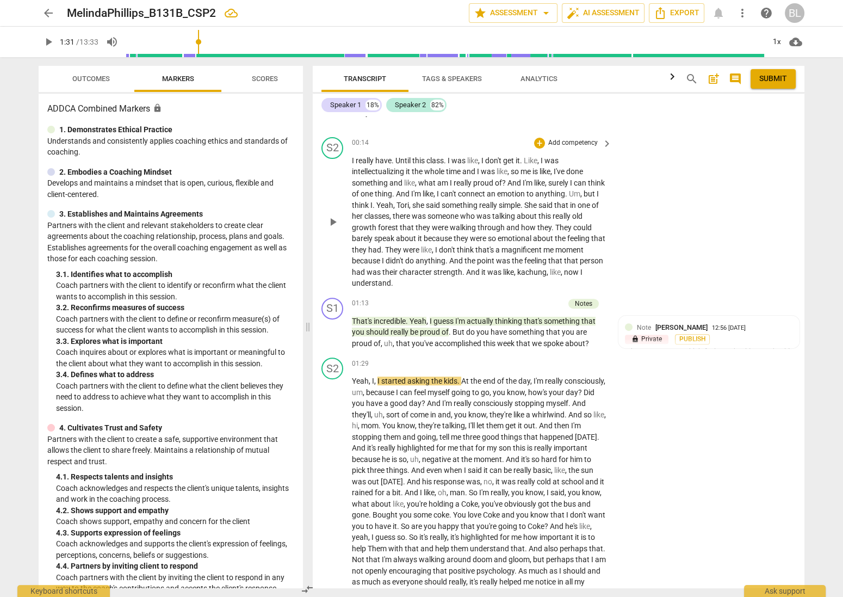
click at [672, 257] on div "S2 play_arrow pause 00:14 + Add competency keyboard_arrow_right I really have .…" at bounding box center [559, 213] width 492 height 160
click at [483, 317] on span "actually" at bounding box center [481, 321] width 28 height 9
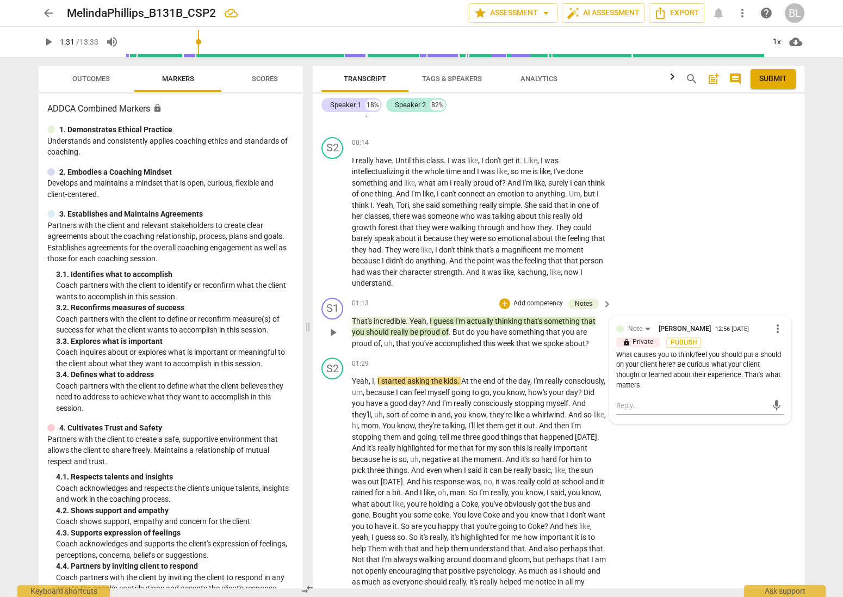
click at [695, 372] on div "What causes you to think/feel you should put a should on your client here? Be c…" at bounding box center [700, 370] width 168 height 41
click at [776, 322] on span "more_vert" at bounding box center [777, 328] width 13 height 13
click at [777, 311] on li "Edit" at bounding box center [786, 316] width 38 height 21
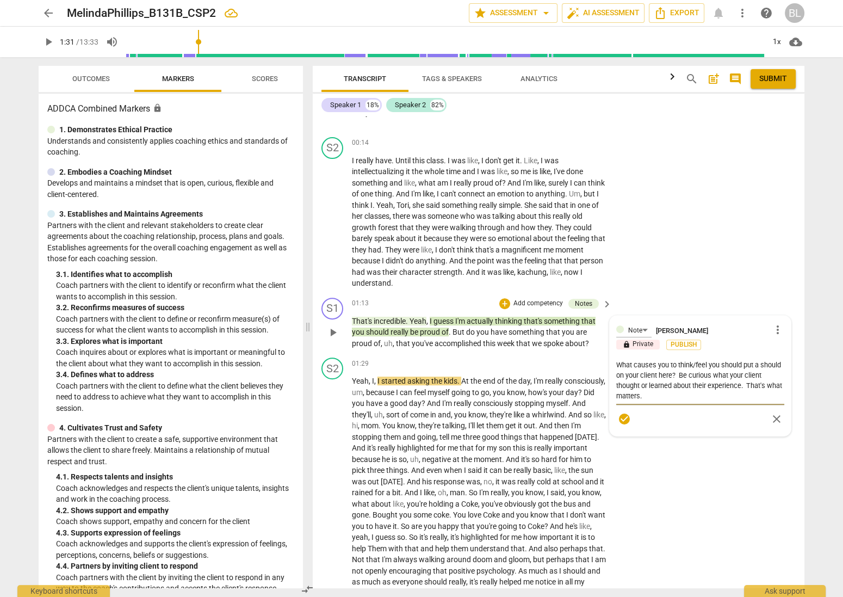
click at [690, 384] on textarea "What causes you to think/feel you should put a should on your client here? Be c…" at bounding box center [700, 380] width 168 height 41
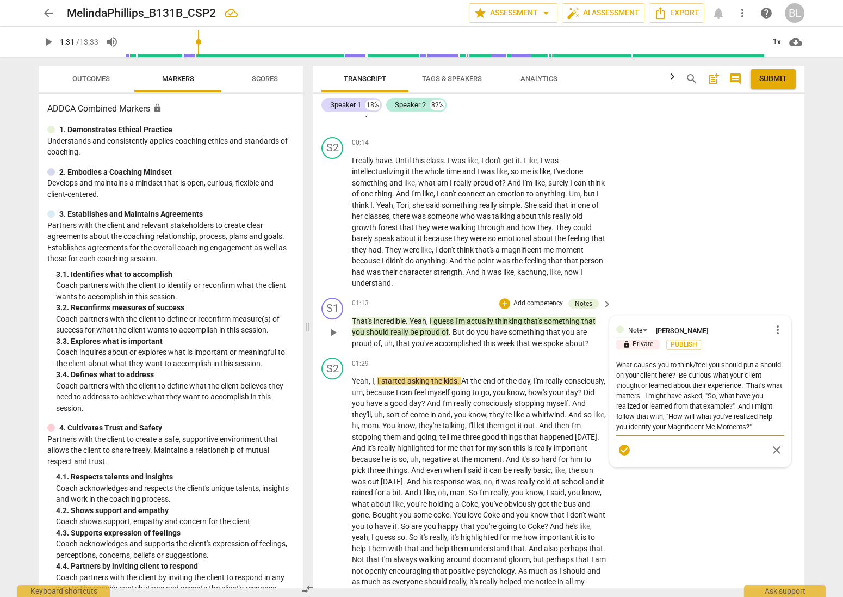
drag, startPoint x: 664, startPoint y: 415, endPoint x: 669, endPoint y: 429, distance: 15.0
click at [664, 415] on textarea "What causes you to think/feel you should put a should on your client here? Be c…" at bounding box center [700, 396] width 168 height 72
click at [397, 317] on span "incredible" at bounding box center [390, 321] width 32 height 9
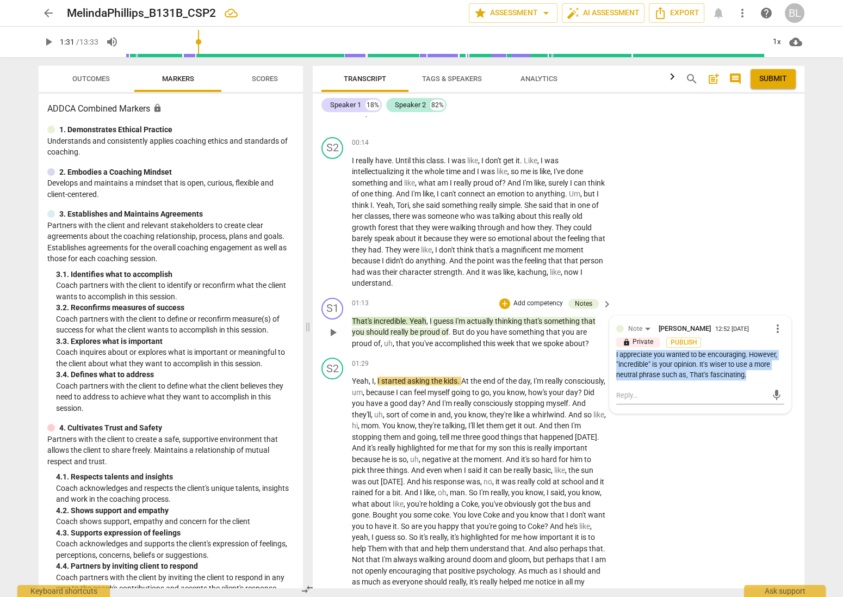
drag, startPoint x: 614, startPoint y: 343, endPoint x: 745, endPoint y: 365, distance: 132.4
click at [745, 365] on div "I appreciate you wanted to be encouraging. However, "incredible" is your opinio…" at bounding box center [700, 365] width 168 height 30
copy div "I appreciate you wanted to be encouraging. However, "incredible" is your opinio…"
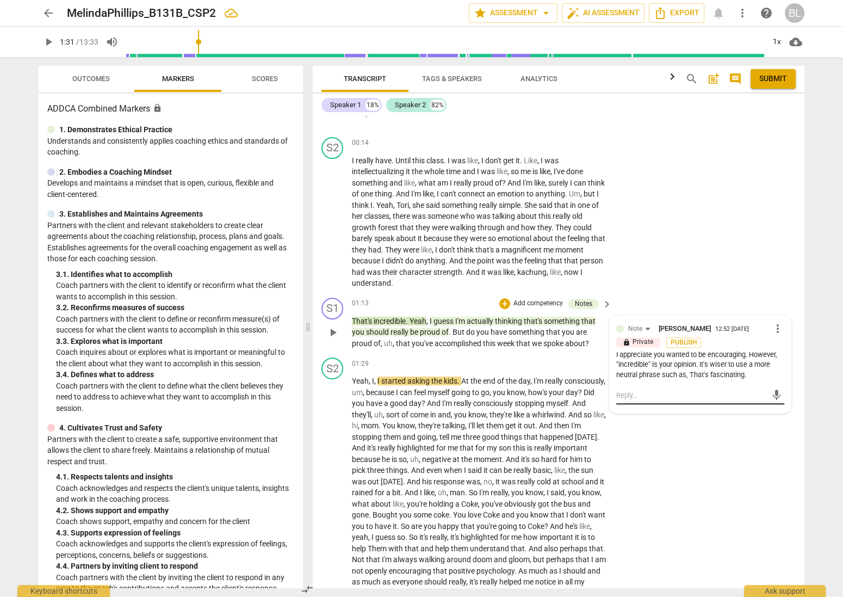
click at [743, 387] on div "mic" at bounding box center [700, 395] width 168 height 17
click at [491, 317] on span "actually" at bounding box center [481, 321] width 28 height 9
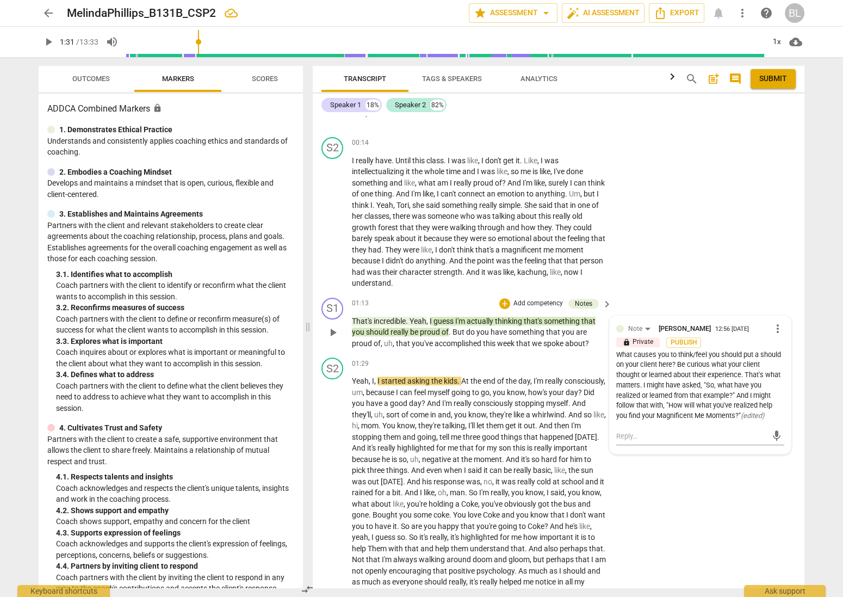
click at [775, 322] on span "more_vert" at bounding box center [777, 328] width 13 height 13
click at [774, 312] on li "Edit" at bounding box center [786, 316] width 38 height 21
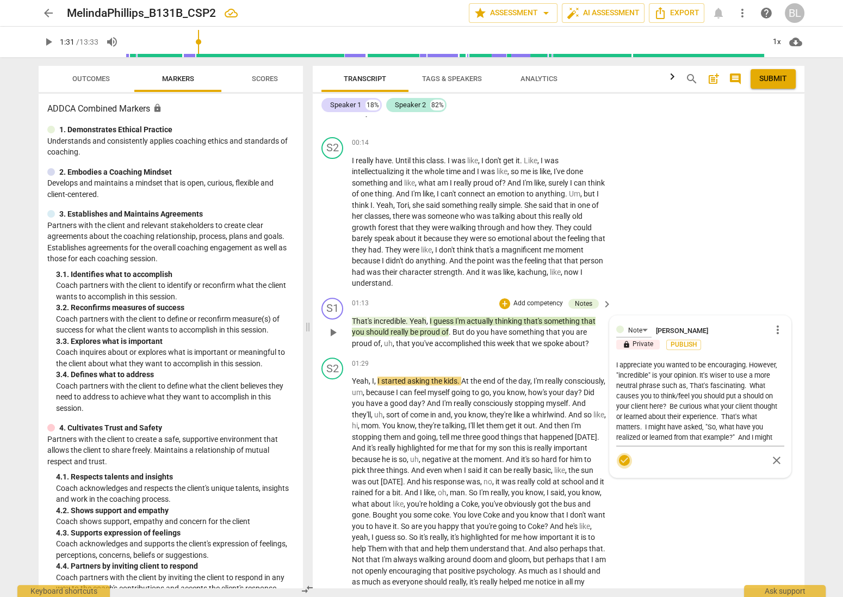
click at [620, 454] on span "check_circle" at bounding box center [624, 460] width 13 height 13
click at [384, 317] on span "incredible" at bounding box center [390, 321] width 32 height 9
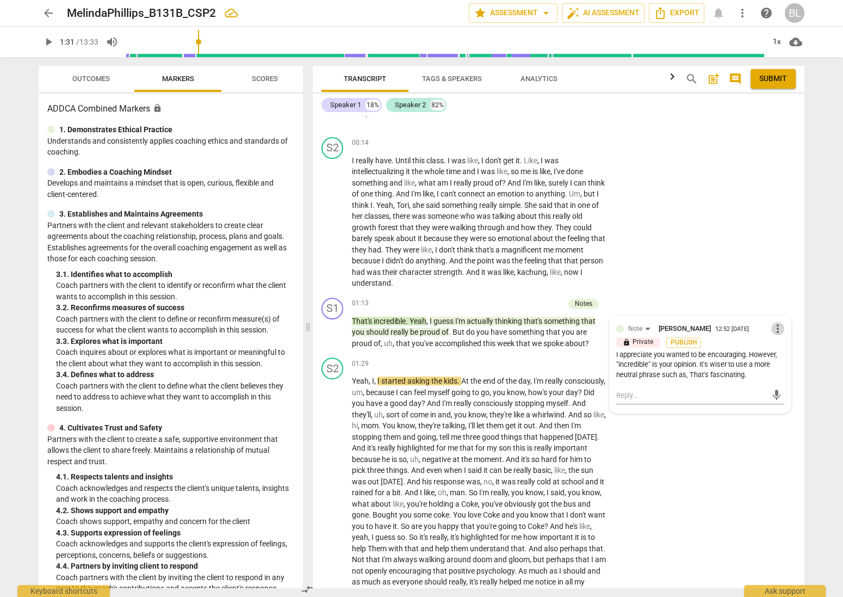
click at [773, 322] on span "more_vert" at bounding box center [777, 328] width 13 height 13
click at [774, 335] on li "Delete" at bounding box center [786, 336] width 38 height 21
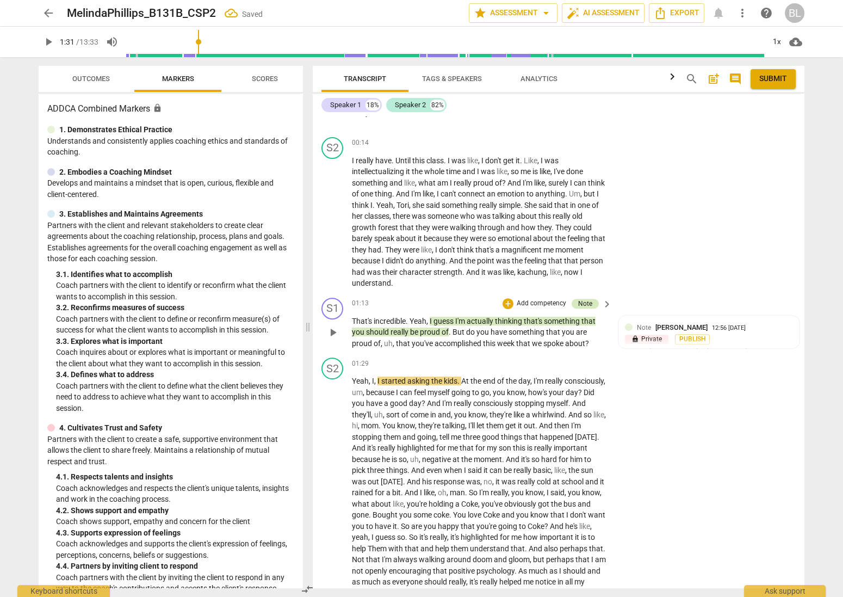
click at [583, 299] on div "Note" at bounding box center [585, 304] width 14 height 10
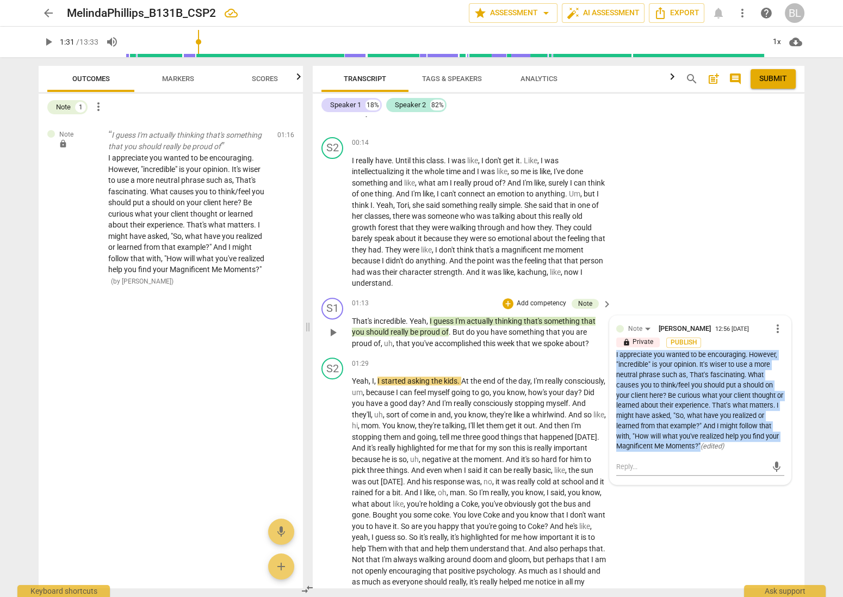
drag, startPoint x: 614, startPoint y: 344, endPoint x: 741, endPoint y: 435, distance: 156.3
click at [741, 435] on div "I appreciate you wanted to be encouraging. However, "incredible" is your opinio…" at bounding box center [700, 401] width 168 height 102
copy div "I appreciate you wanted to be encouraging. However, "incredible" is your opinio…"
click at [676, 379] on div "I appreciate you wanted to be encouraging. However, "incredible" is your opinio…" at bounding box center [700, 401] width 168 height 102
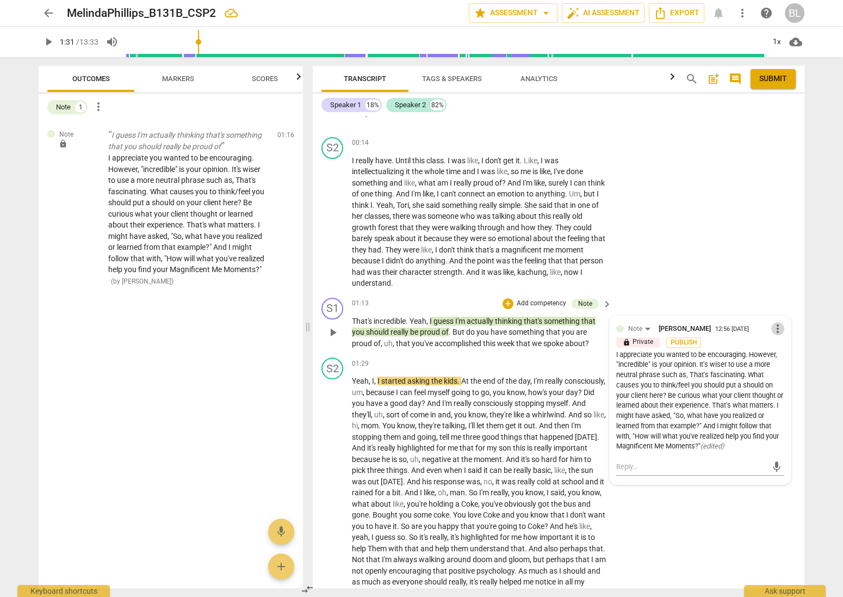
click at [771, 322] on span "more_vert" at bounding box center [777, 328] width 13 height 13
click at [779, 338] on li "Delete" at bounding box center [786, 336] width 38 height 21
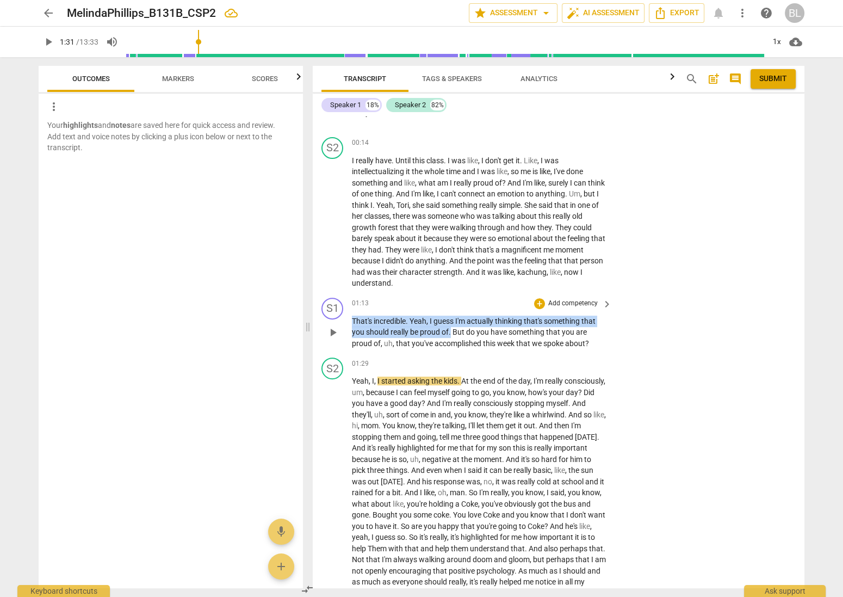
drag, startPoint x: 353, startPoint y: 307, endPoint x: 452, endPoint y: 318, distance: 99.6
click at [452, 318] on p "That's incredible . Yeah , I guess I'm actually thinking that's something that …" at bounding box center [479, 333] width 255 height 34
click at [461, 304] on div "+" at bounding box center [462, 305] width 11 height 11
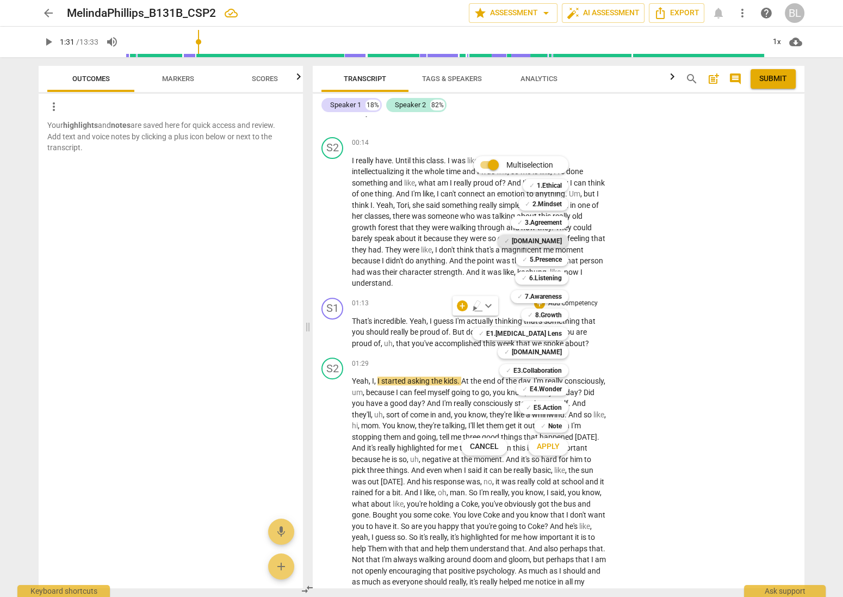
click at [552, 238] on b "[DOMAIN_NAME]" at bounding box center [537, 240] width 50 height 13
click at [551, 447] on span "Apply" at bounding box center [548, 446] width 23 height 11
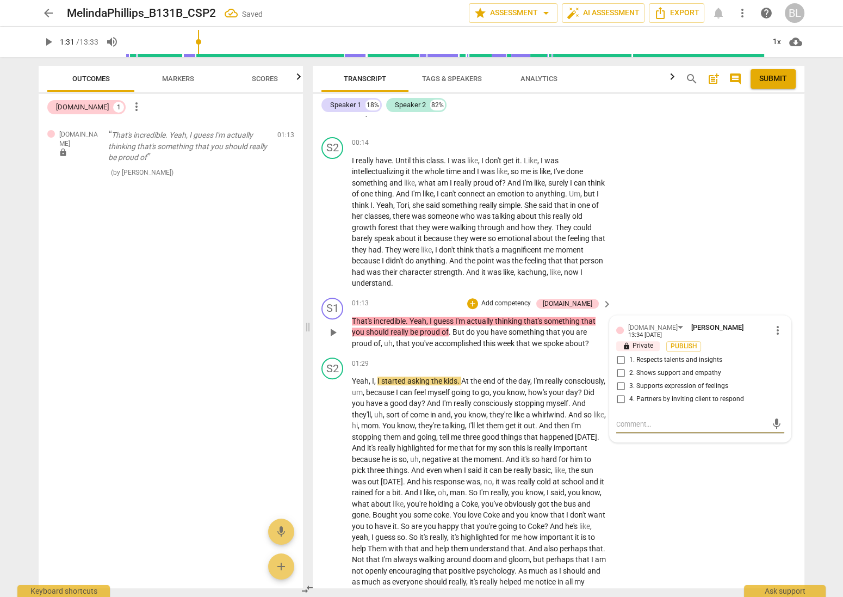
click at [616, 367] on input "2. Shows support and empathy" at bounding box center [620, 373] width 17 height 13
click at [634, 419] on textarea at bounding box center [691, 424] width 151 height 10
paste textarea "I appreciate you wanted to be encouraging. However, "incredible" is your opinio…"
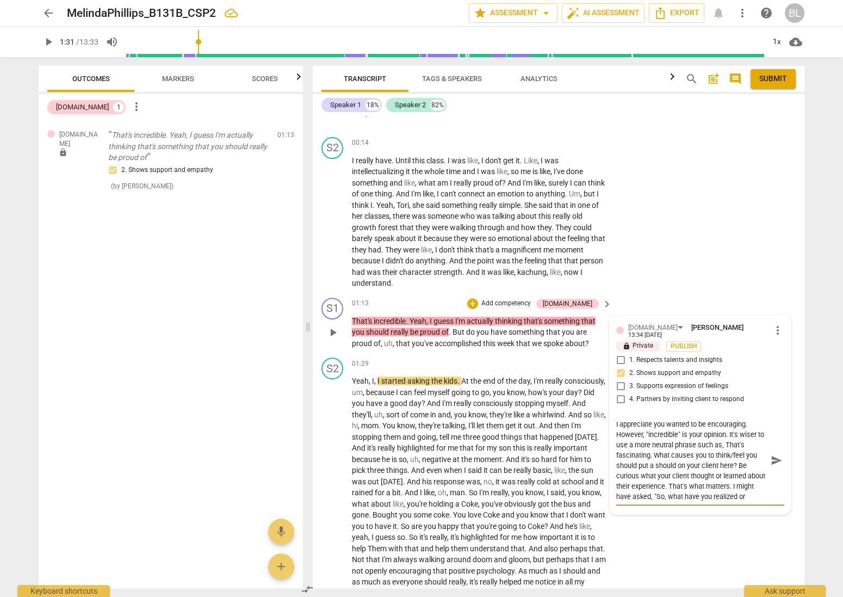
click at [619, 380] on input "3. Supports expression of feelings" at bounding box center [620, 386] width 17 height 13
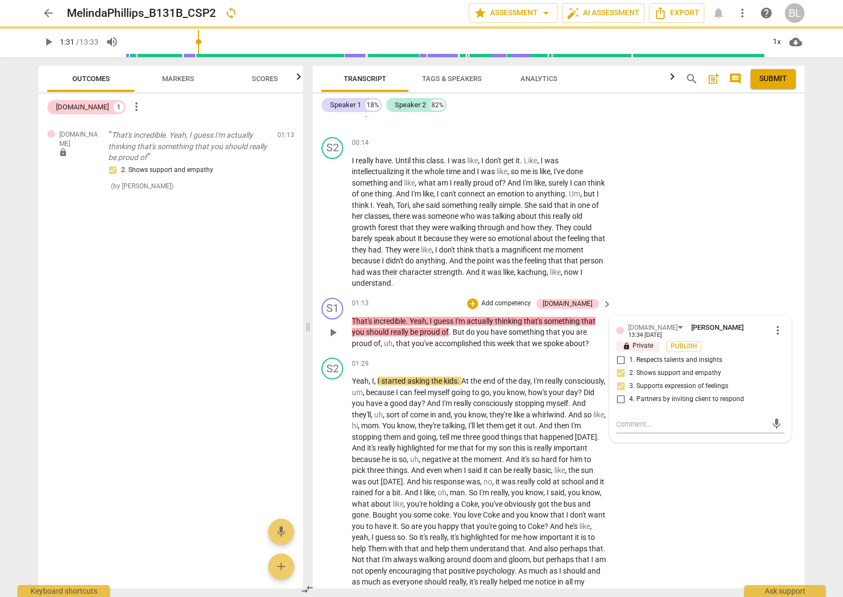
click at [619, 380] on input "3. Supports expression of feelings" at bounding box center [620, 386] width 17 height 13
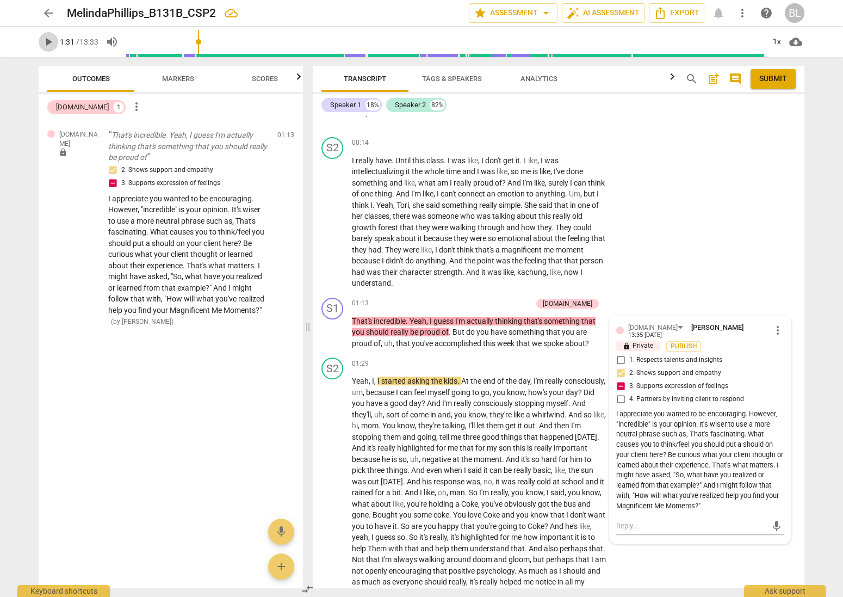
click at [47, 42] on span "play_arrow" at bounding box center [48, 41] width 13 height 13
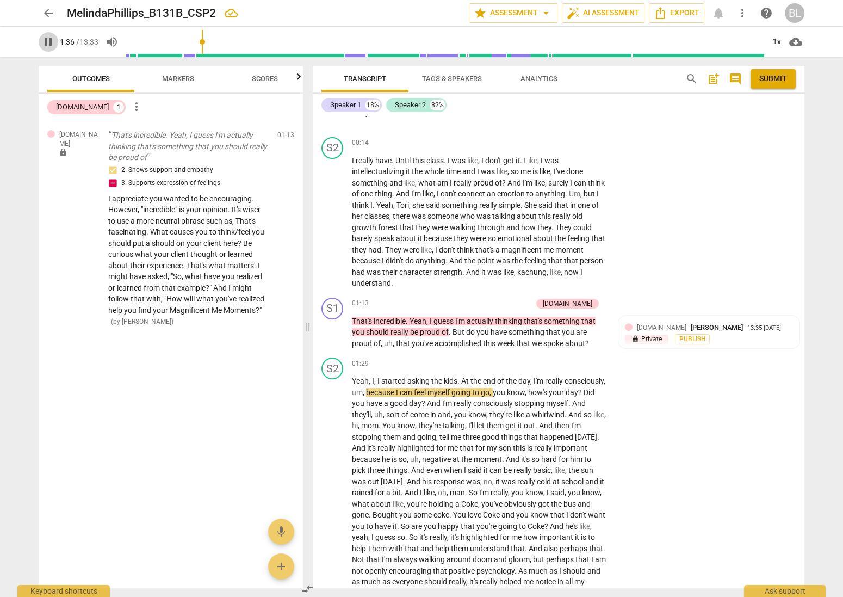
click at [47, 42] on span "pause" at bounding box center [48, 41] width 13 height 13
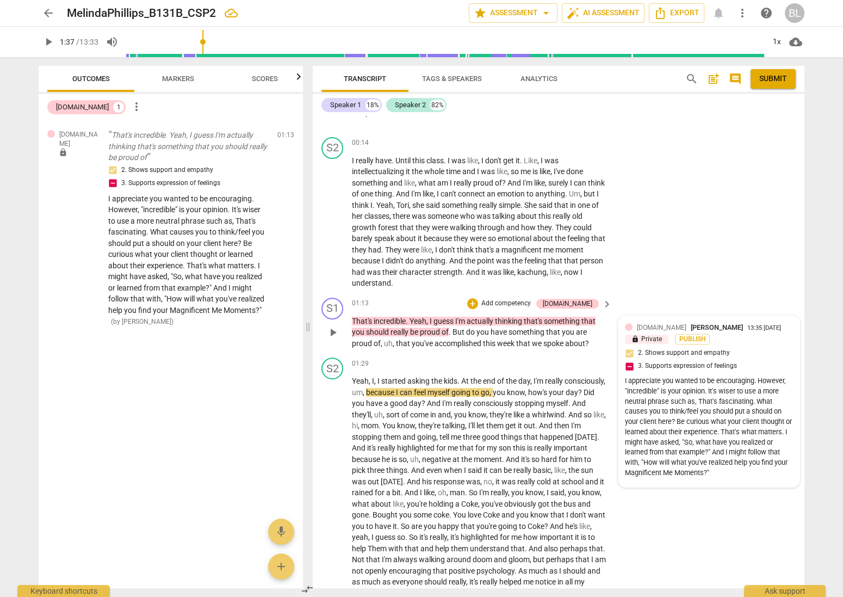
click at [691, 323] on span "[PERSON_NAME]" at bounding box center [717, 327] width 52 height 8
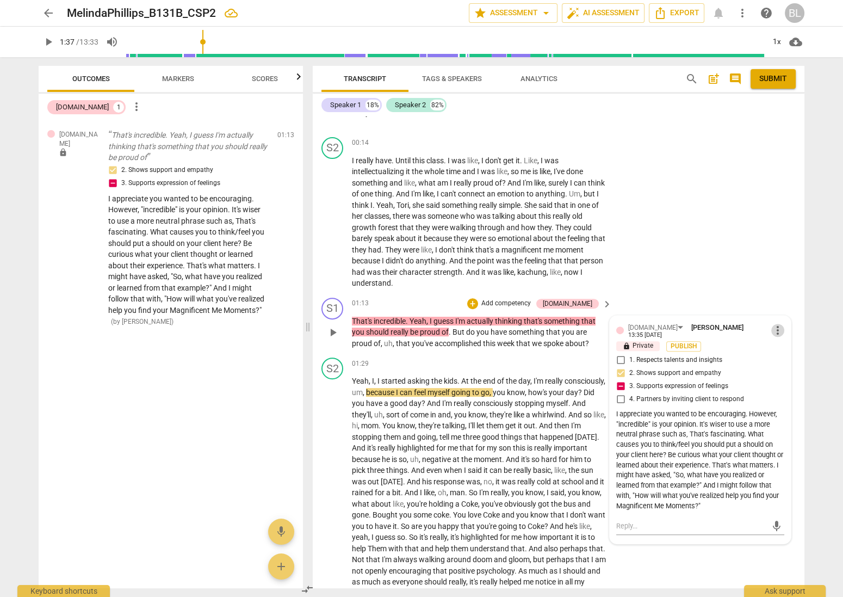
click at [771, 324] on span "more_vert" at bounding box center [777, 330] width 13 height 13
click at [773, 310] on li "Edit" at bounding box center [786, 316] width 38 height 21
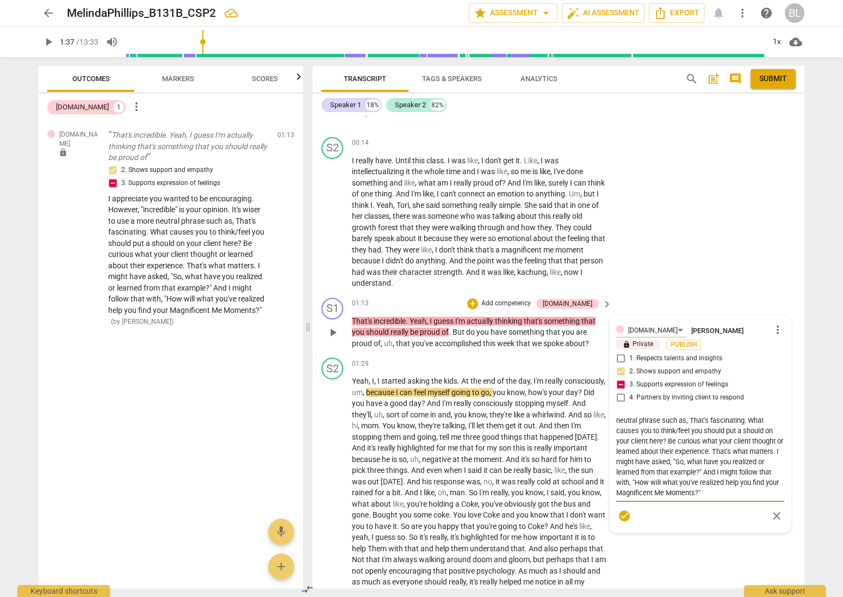
click at [689, 481] on textarea "I appreciate you wanted to be encouraging. However, "incredible" is your opinio…" at bounding box center [700, 456] width 168 height 83
click at [757, 470] on textarea "I appreciate you wanted to be encouraging. However, "incredible" is your opinio…" at bounding box center [700, 456] width 168 height 83
click at [621, 509] on span "check_circle" at bounding box center [624, 515] width 13 height 13
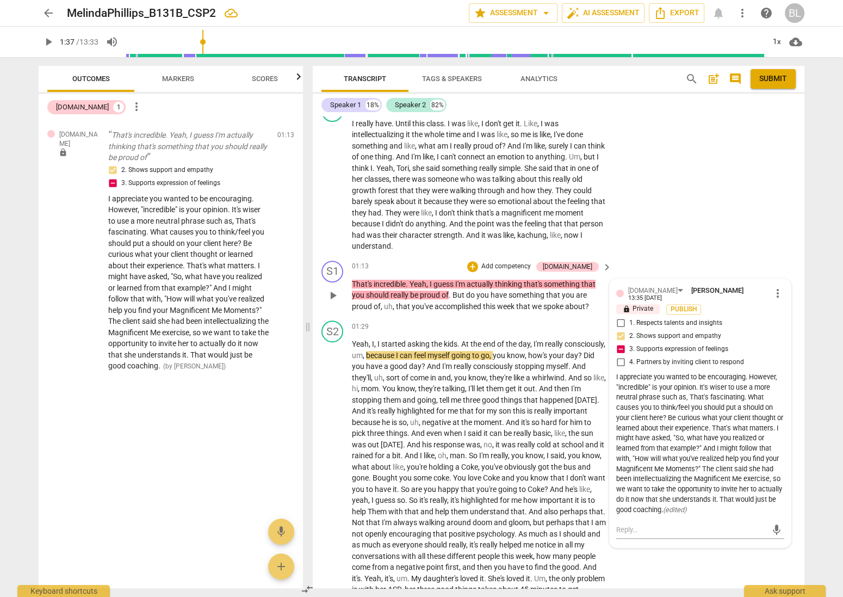
scroll to position [559, 0]
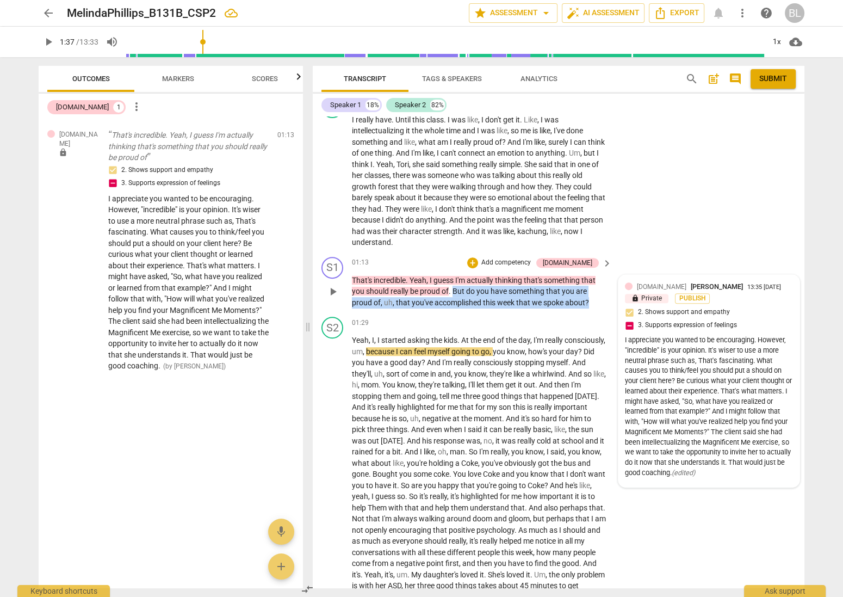
drag, startPoint x: 454, startPoint y: 280, endPoint x: 592, endPoint y: 295, distance: 138.4
click at [592, 295] on p "That's incredible . Yeah , I guess I'm actually thinking that's something that …" at bounding box center [479, 292] width 255 height 34
click at [478, 257] on div "+" at bounding box center [472, 262] width 11 height 11
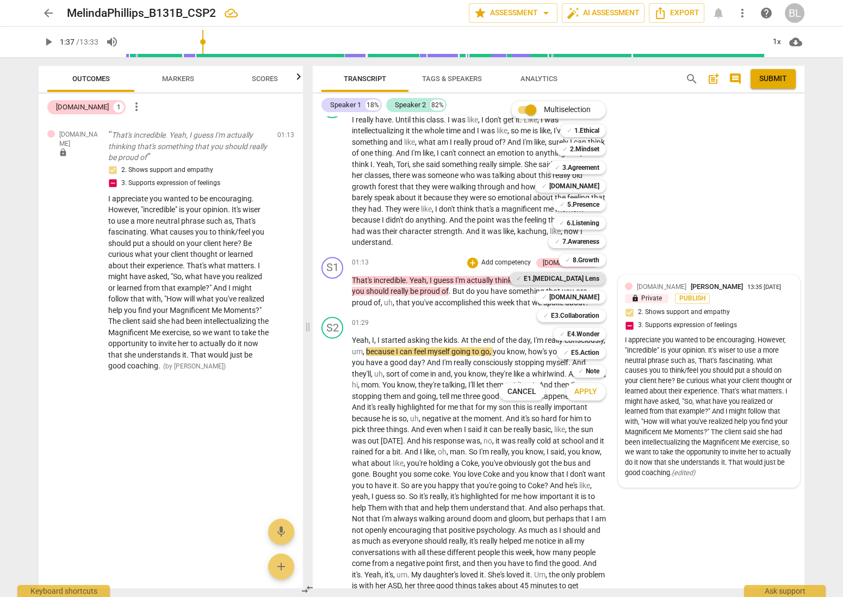
click at [588, 276] on b "E1.[MEDICAL_DATA] Lens" at bounding box center [562, 278] width 76 height 13
click at [589, 391] on span "Apply" at bounding box center [585, 391] width 23 height 11
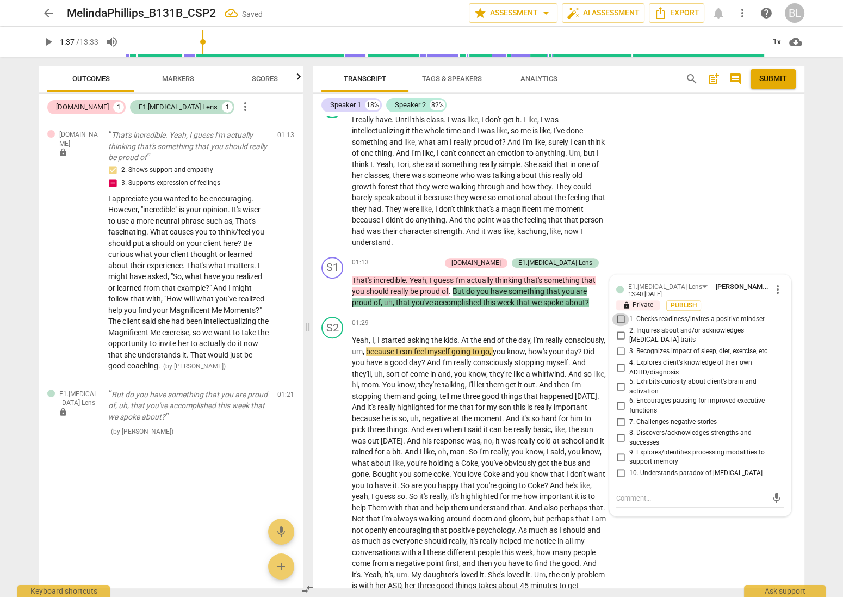
click at [617, 313] on input "1. Checks readiness/invites a positive mindset" at bounding box center [620, 319] width 17 height 13
click at [634, 493] on textarea at bounding box center [691, 498] width 151 height 10
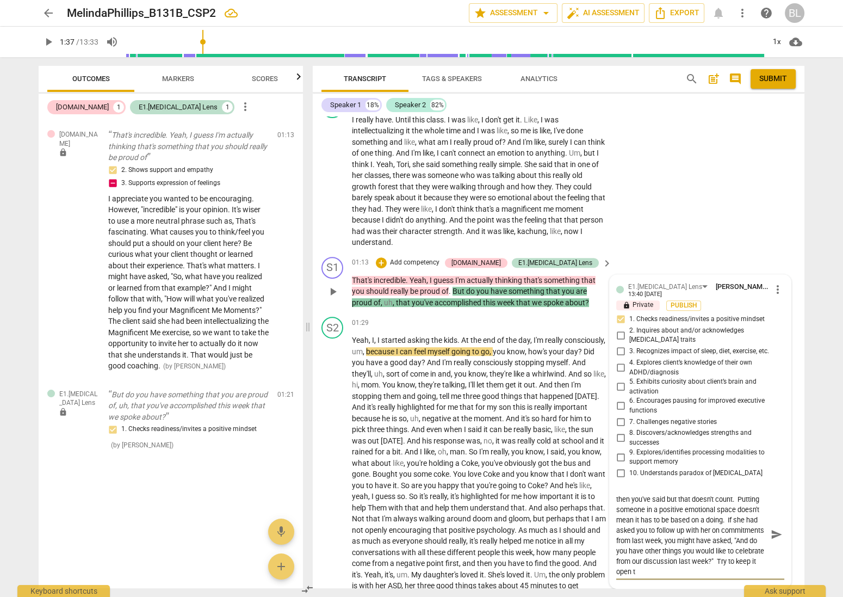
scroll to position [61, 0]
click at [490, 425] on span "it" at bounding box center [487, 429] width 6 height 9
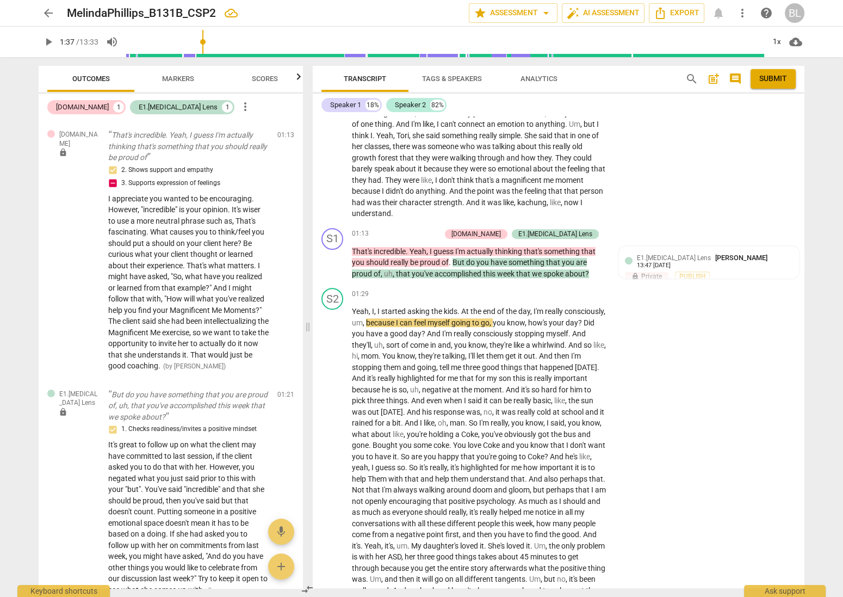
scroll to position [593, 0]
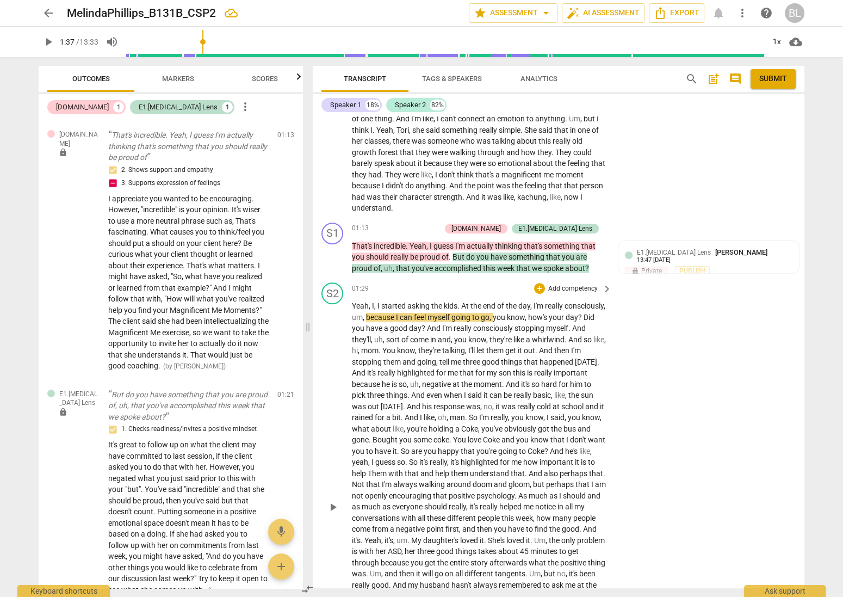
click at [333, 500] on span "play_arrow" at bounding box center [332, 506] width 13 height 13
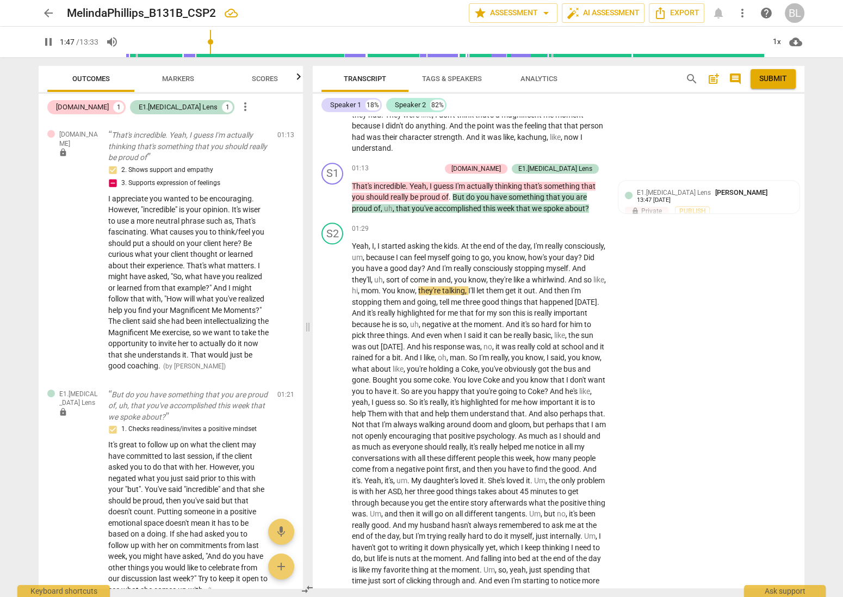
scroll to position [639, 0]
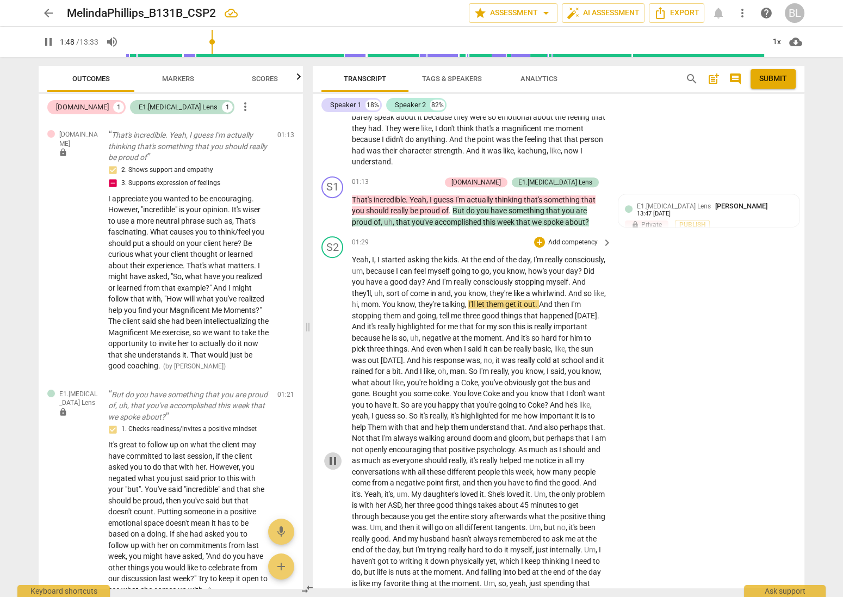
click at [331, 454] on span "pause" at bounding box center [332, 460] width 13 height 13
click at [330, 456] on span "play_arrow" at bounding box center [332, 460] width 13 height 13
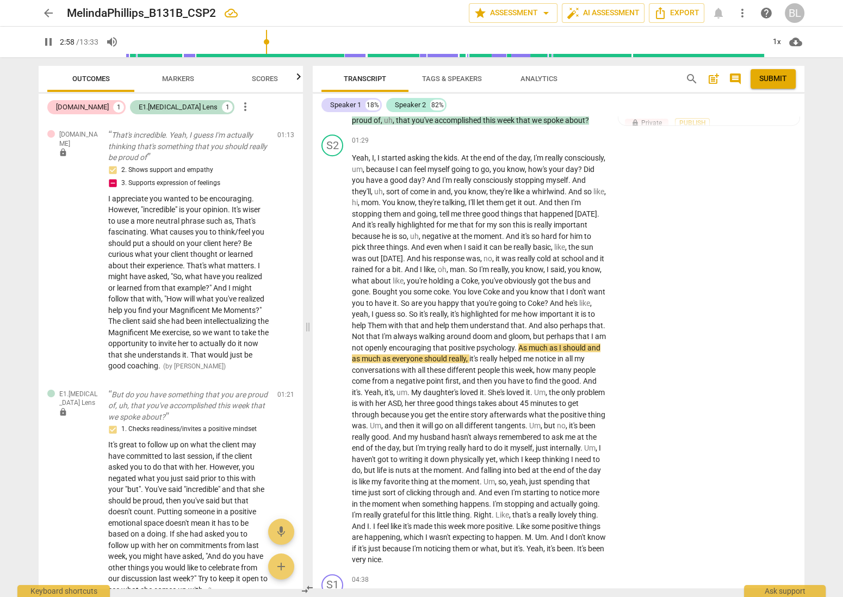
scroll to position [739, 0]
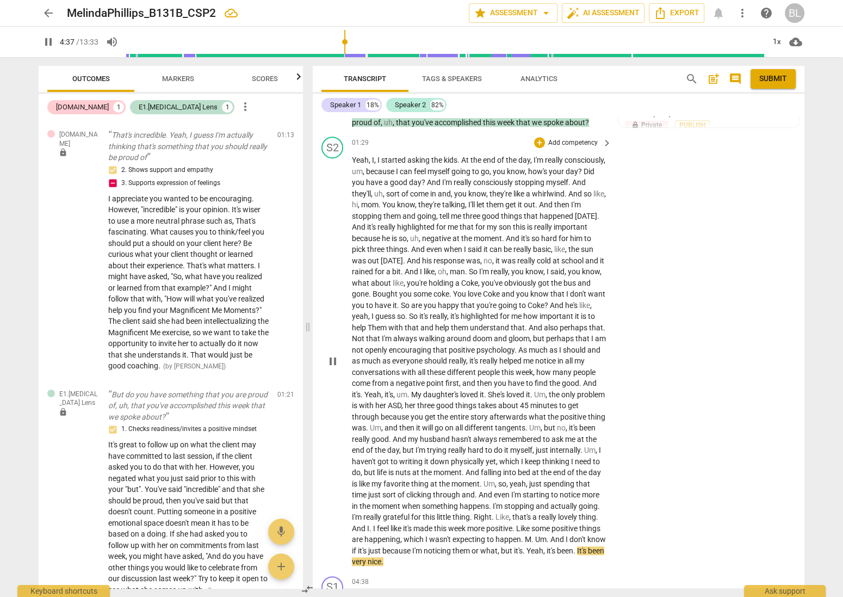
click at [331, 355] on span "pause" at bounding box center [332, 361] width 13 height 13
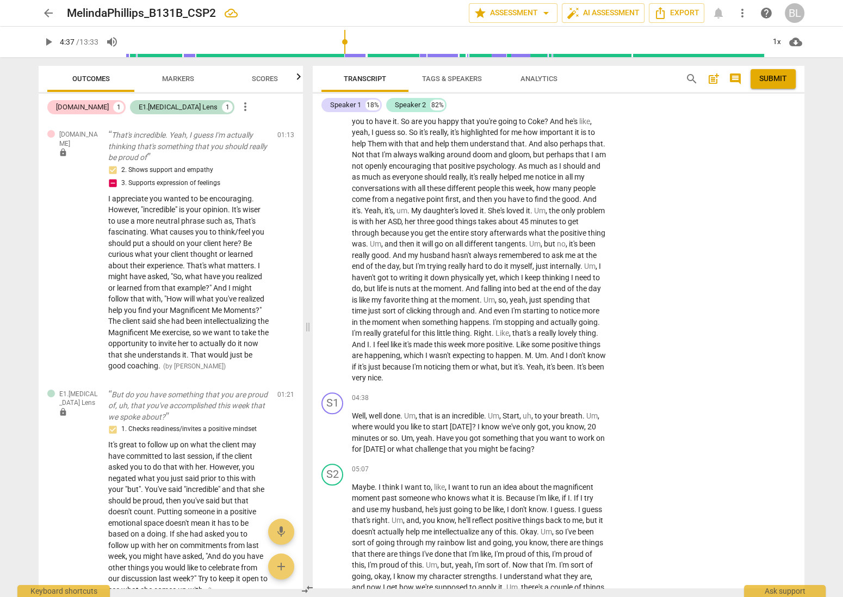
scroll to position [949, 0]
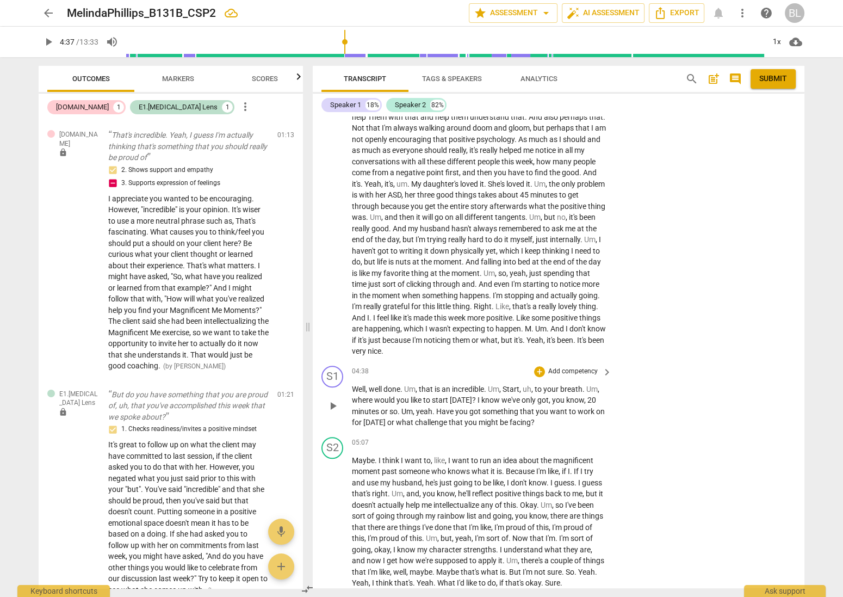
click at [333, 403] on span "play_arrow" at bounding box center [332, 405] width 13 height 13
click at [333, 401] on span "pause" at bounding box center [332, 405] width 13 height 13
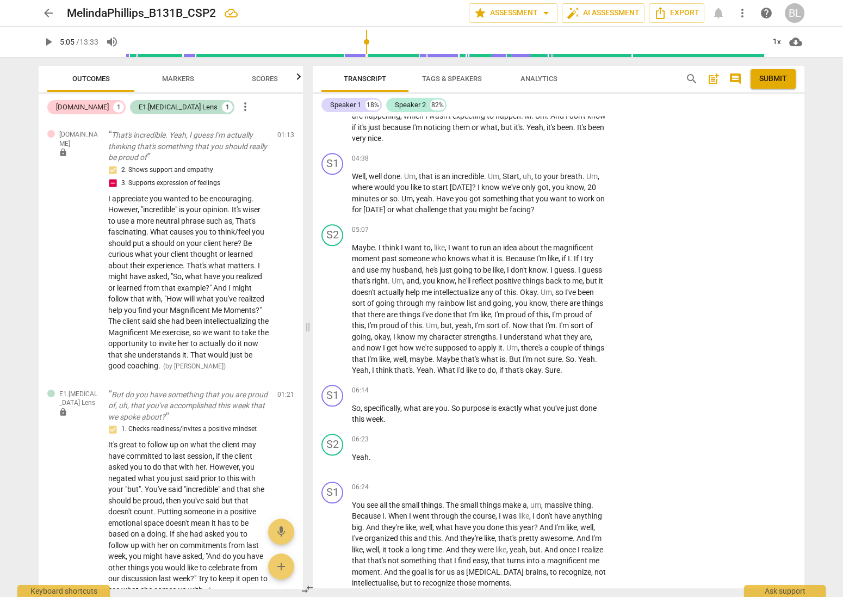
scroll to position [1166, 0]
